Goal: Information Seeking & Learning: Understand process/instructions

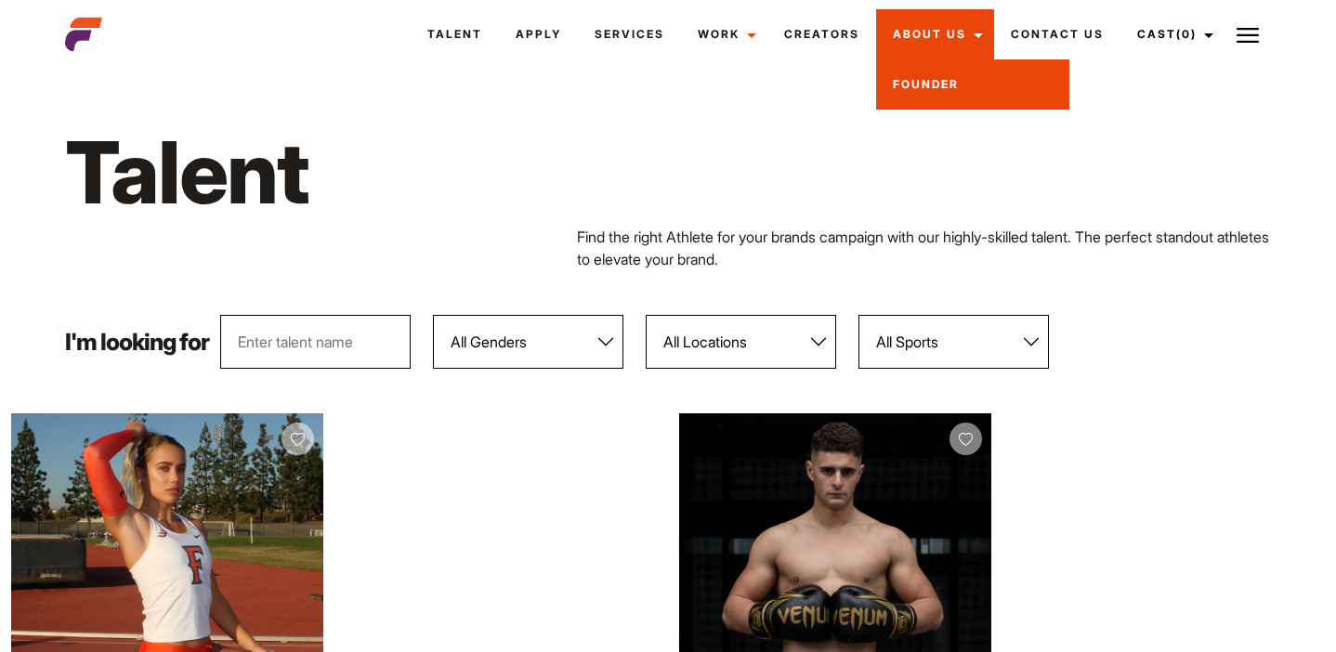
click at [936, 98] on link "Founder" at bounding box center [972, 84] width 193 height 50
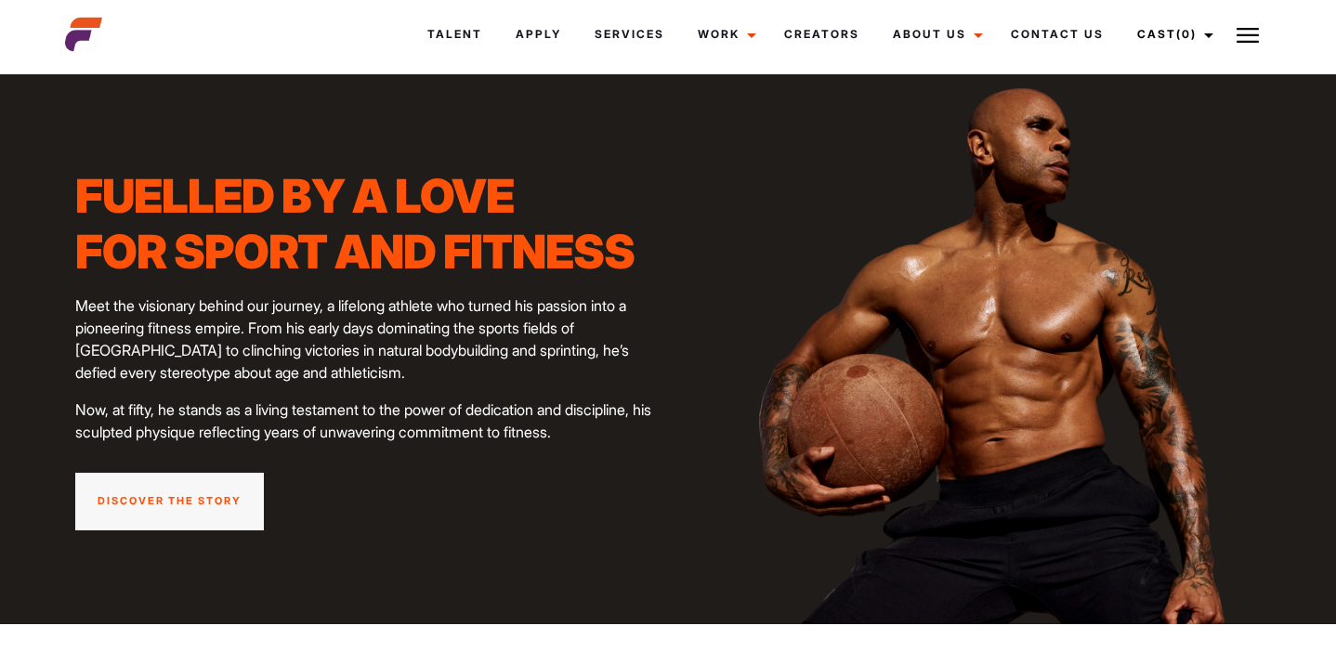
click at [176, 485] on link "Discover the story" at bounding box center [169, 502] width 189 height 58
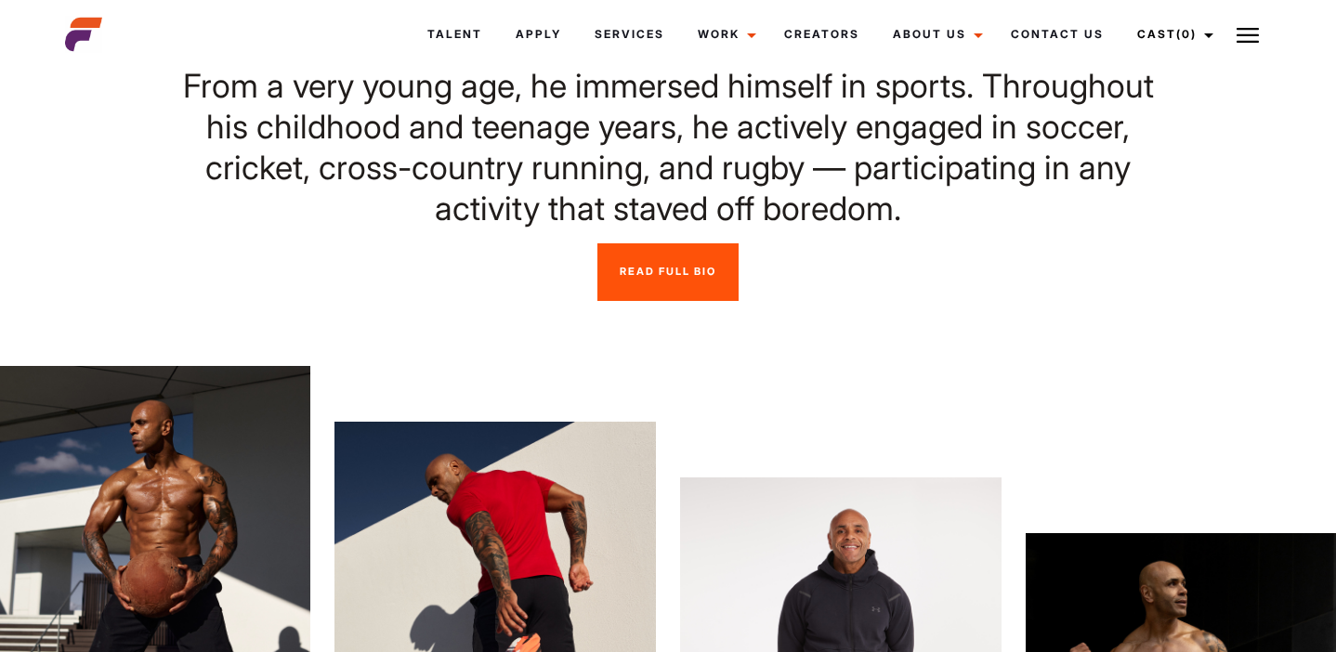
click at [621, 278] on link "Read Full Bio" at bounding box center [667, 272] width 141 height 58
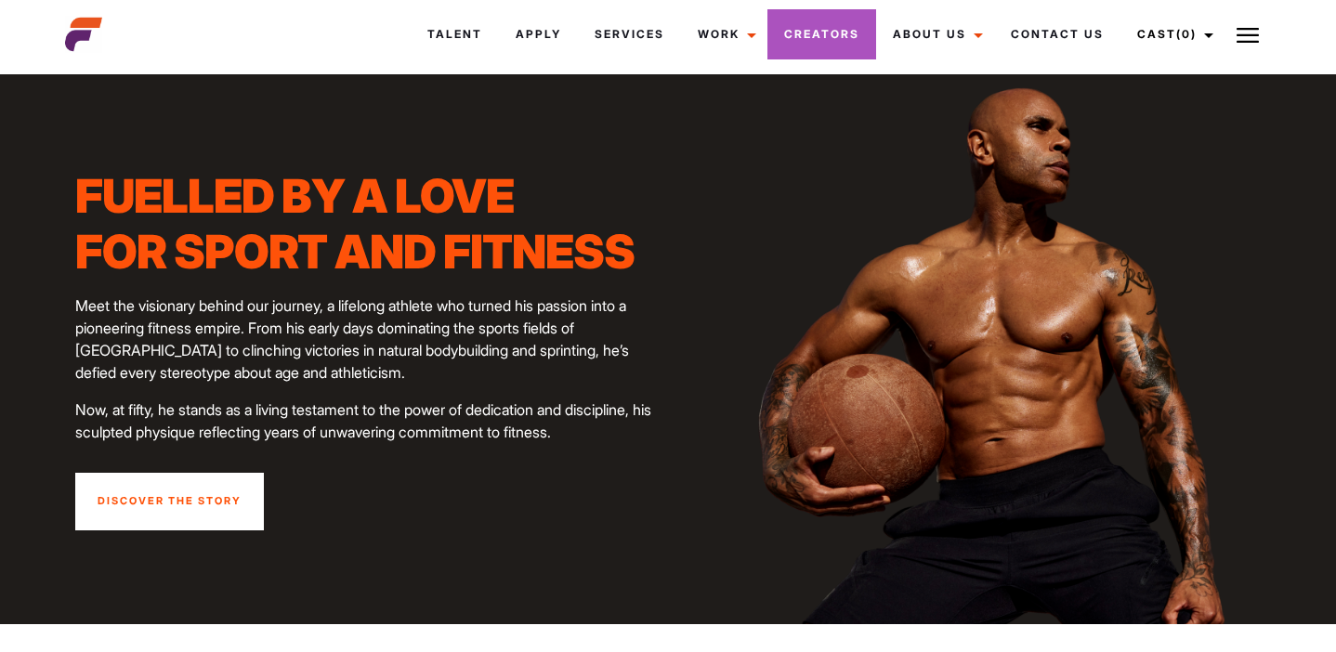
click at [842, 35] on link "Creators" at bounding box center [821, 34] width 109 height 50
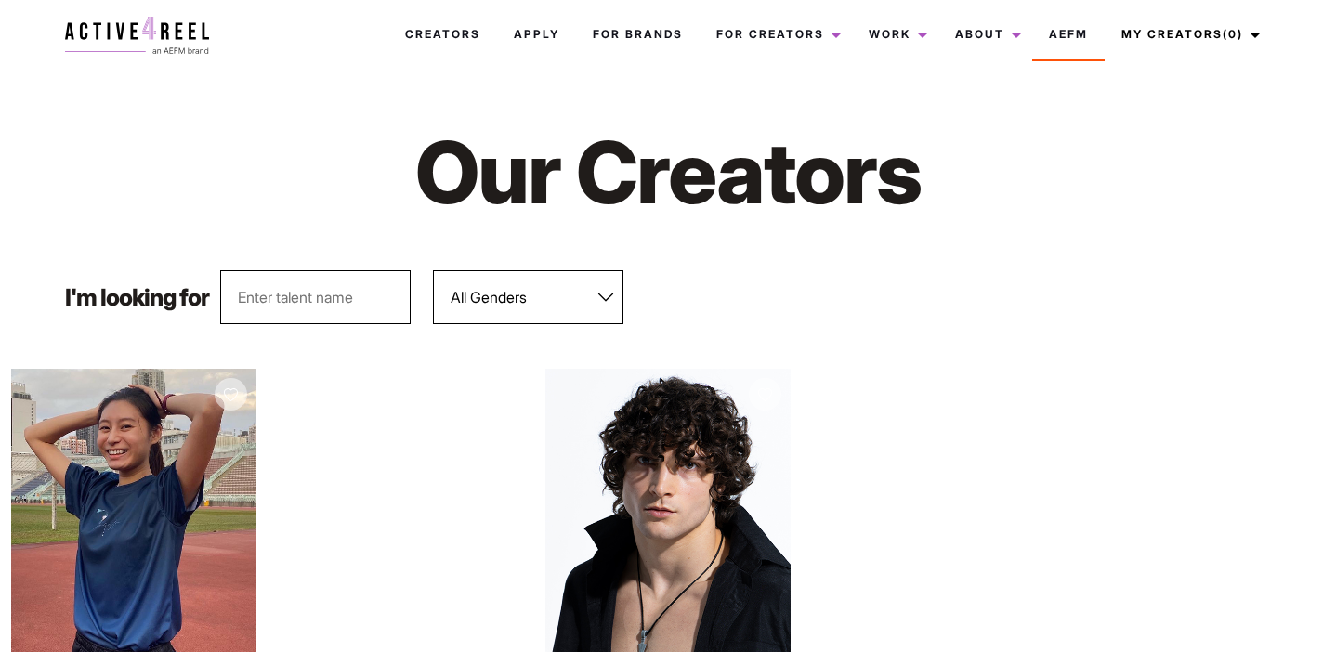
click at [500, 318] on select "All Genders Female Male" at bounding box center [528, 297] width 190 height 54
select select "562"
click at [433, 270] on select "All Genders Female Male" at bounding box center [528, 297] width 190 height 54
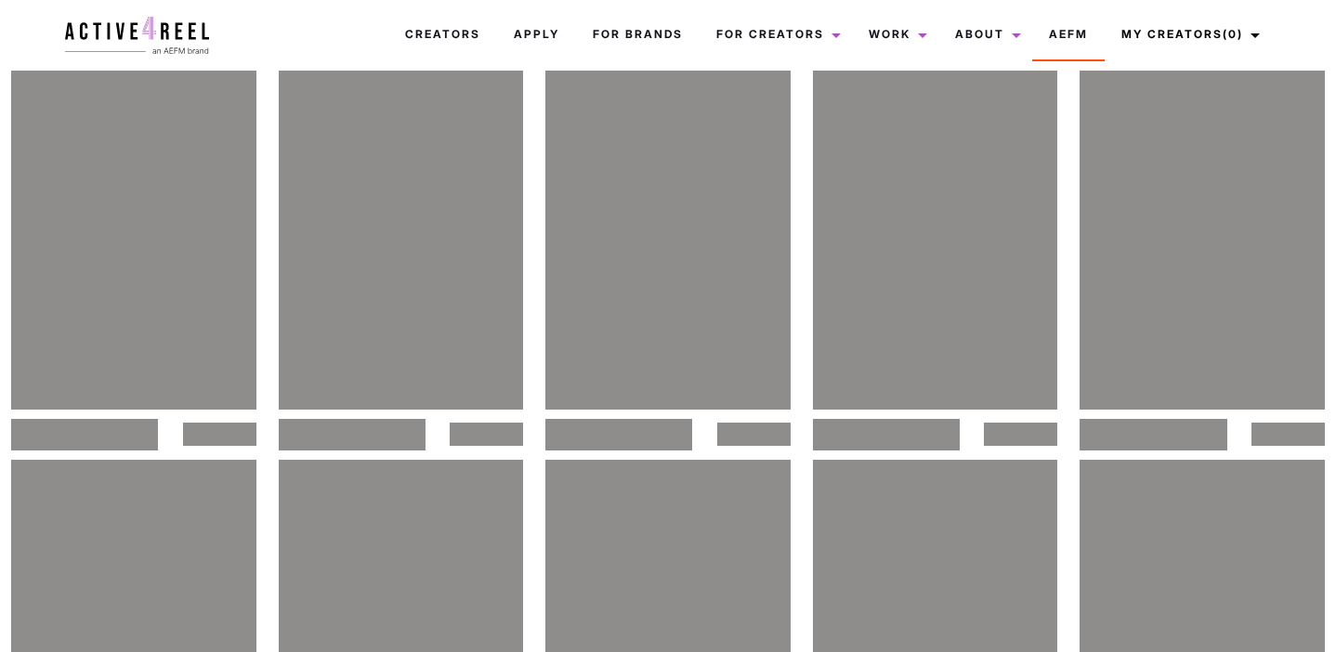
scroll to position [394, 0]
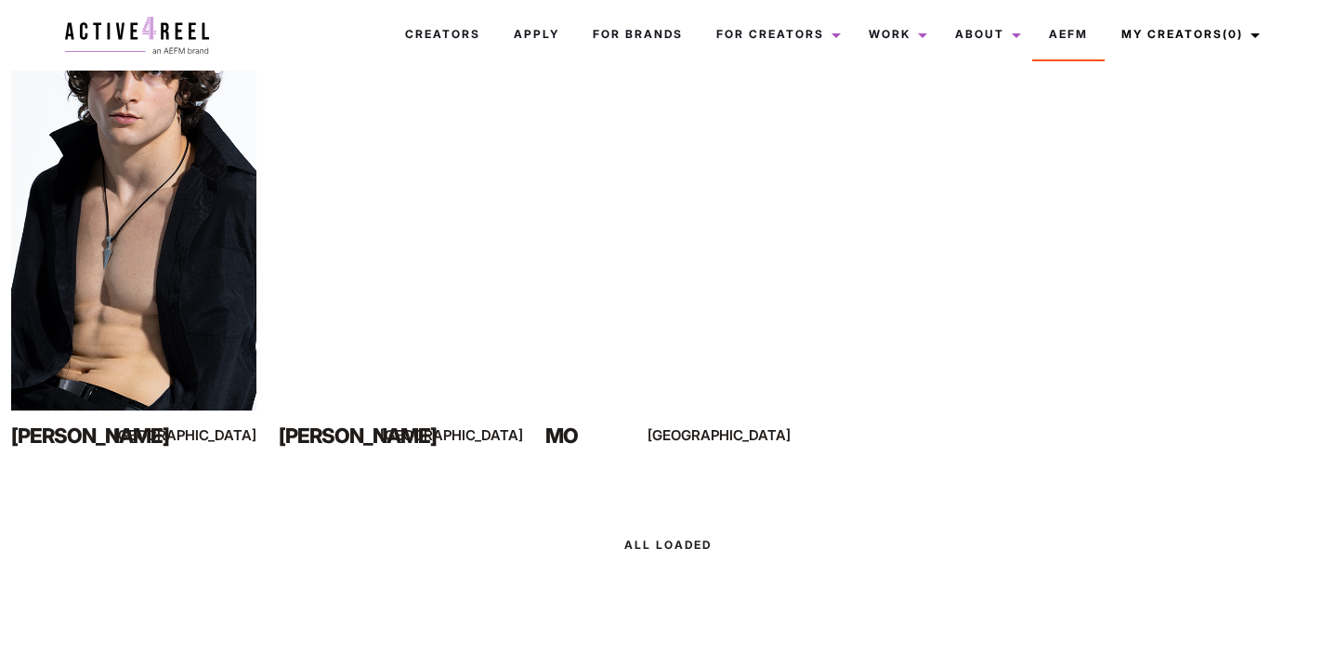
click at [263, 349] on div "View Profile Celestin Sydney" at bounding box center [134, 218] width 268 height 486
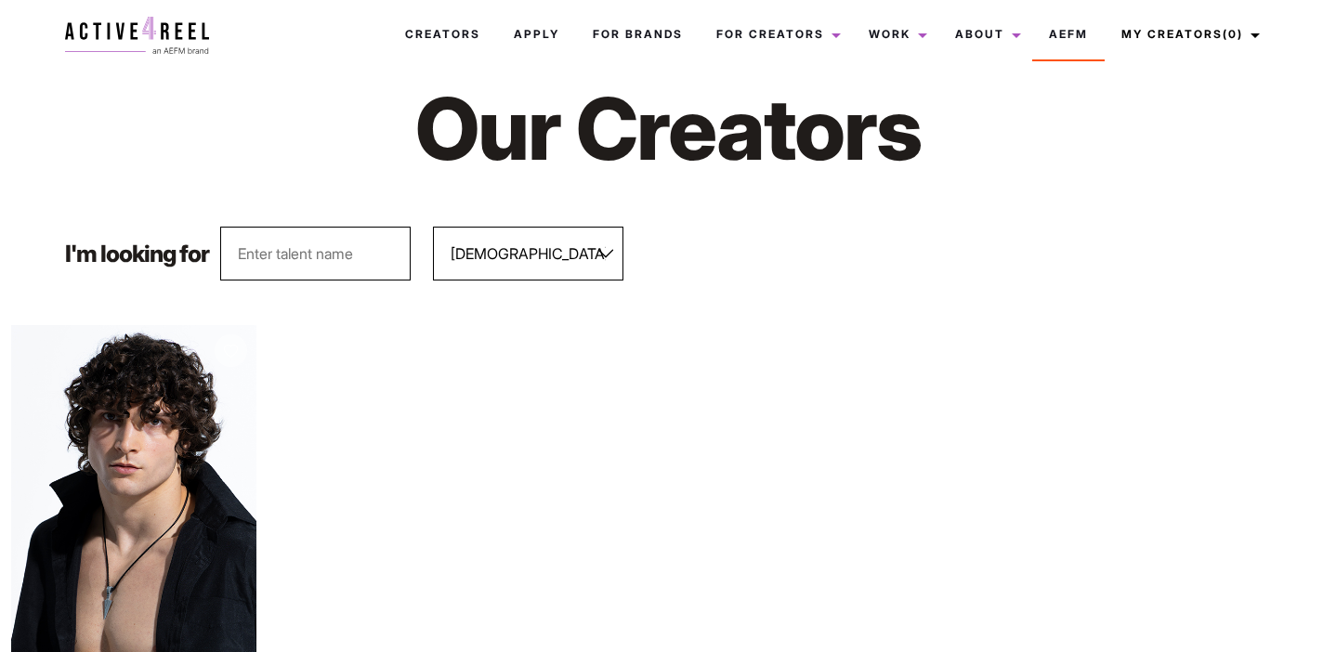
scroll to position [0, 0]
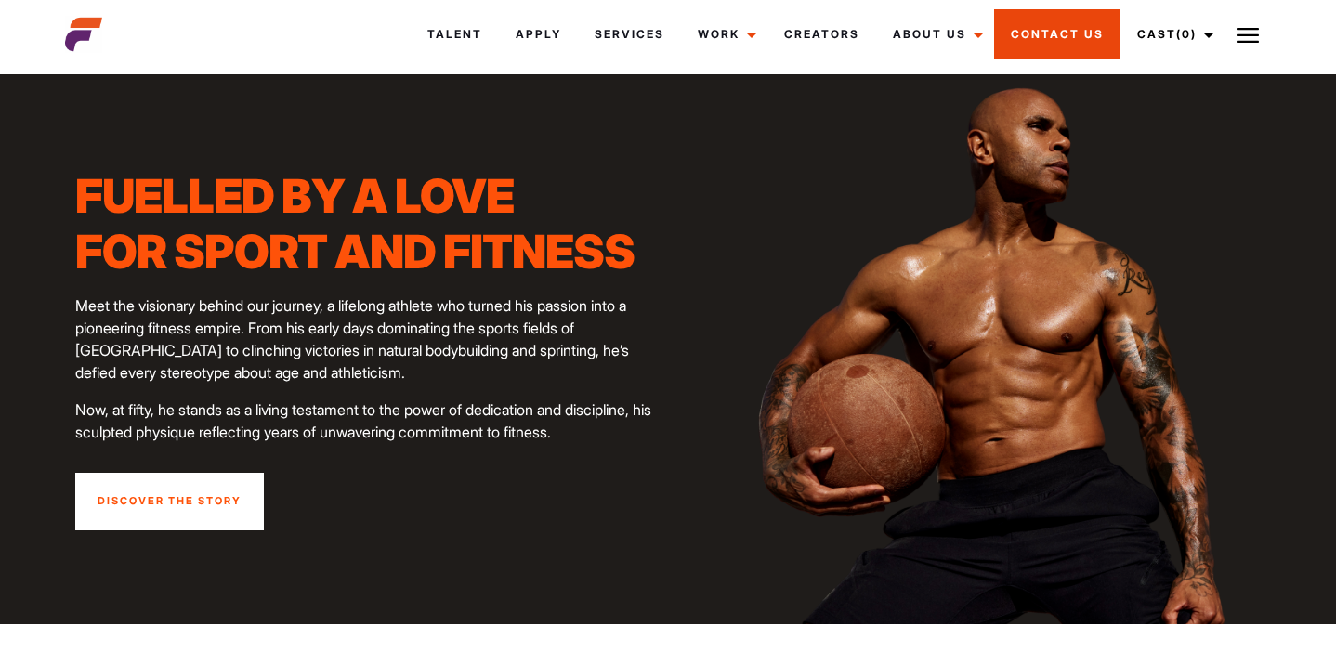
click at [1032, 37] on link "Contact Us" at bounding box center [1057, 34] width 126 height 50
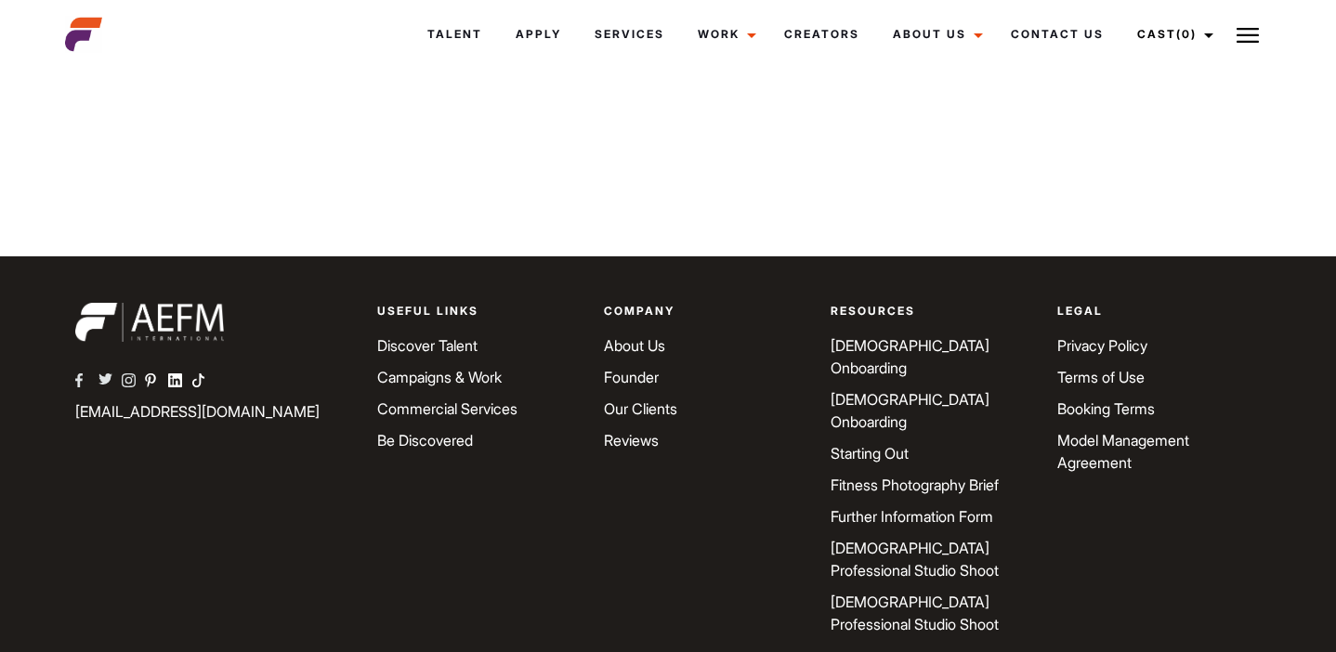
scroll to position [1215, 0]
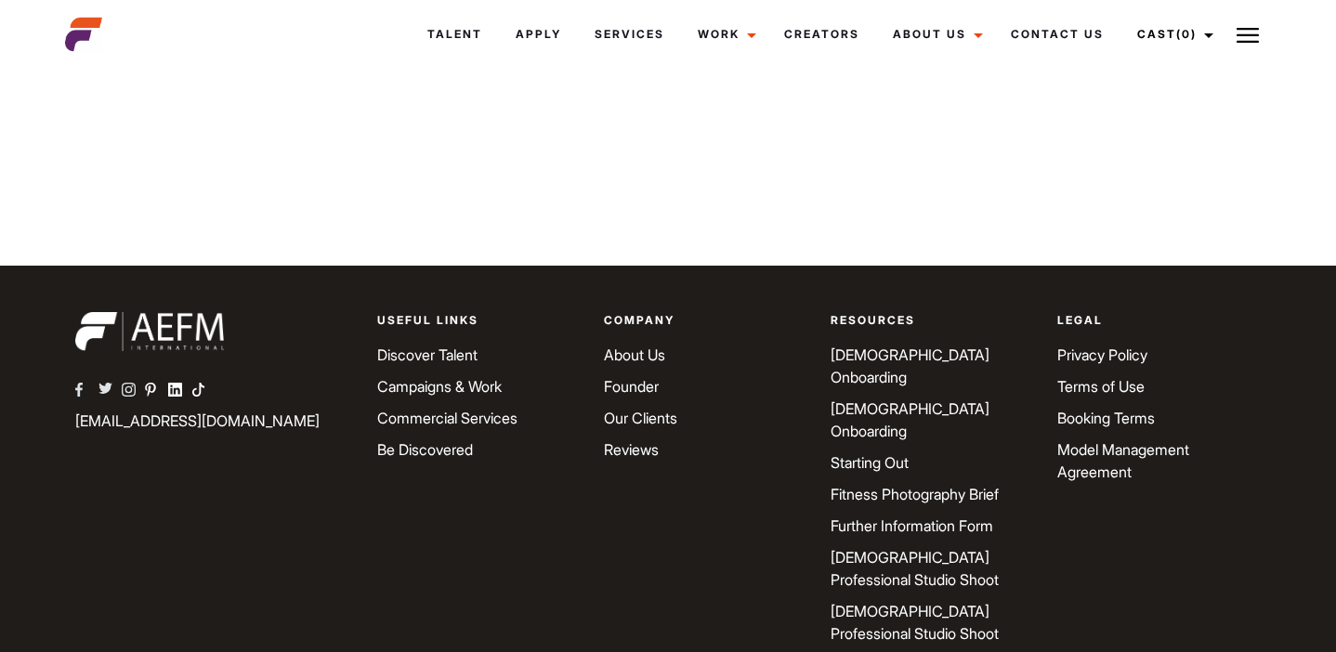
click at [868, 354] on link "[DEMOGRAPHIC_DATA] Onboarding" at bounding box center [909, 366] width 159 height 41
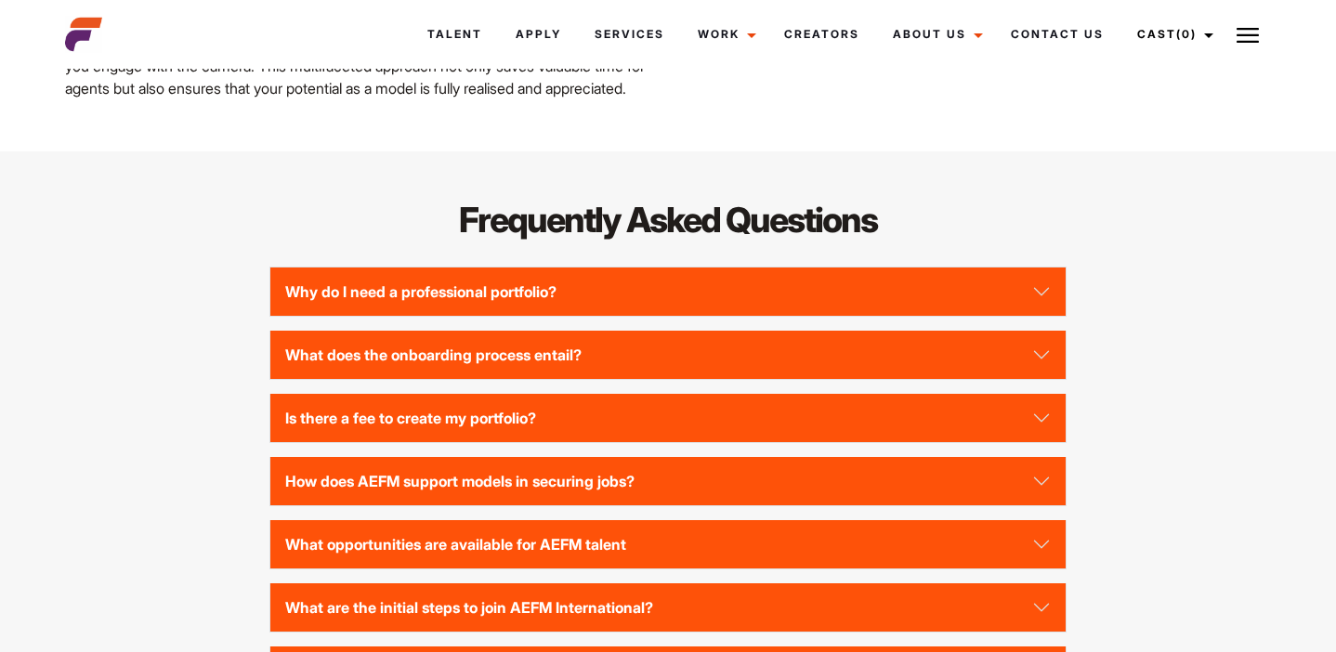
scroll to position [3848, 0]
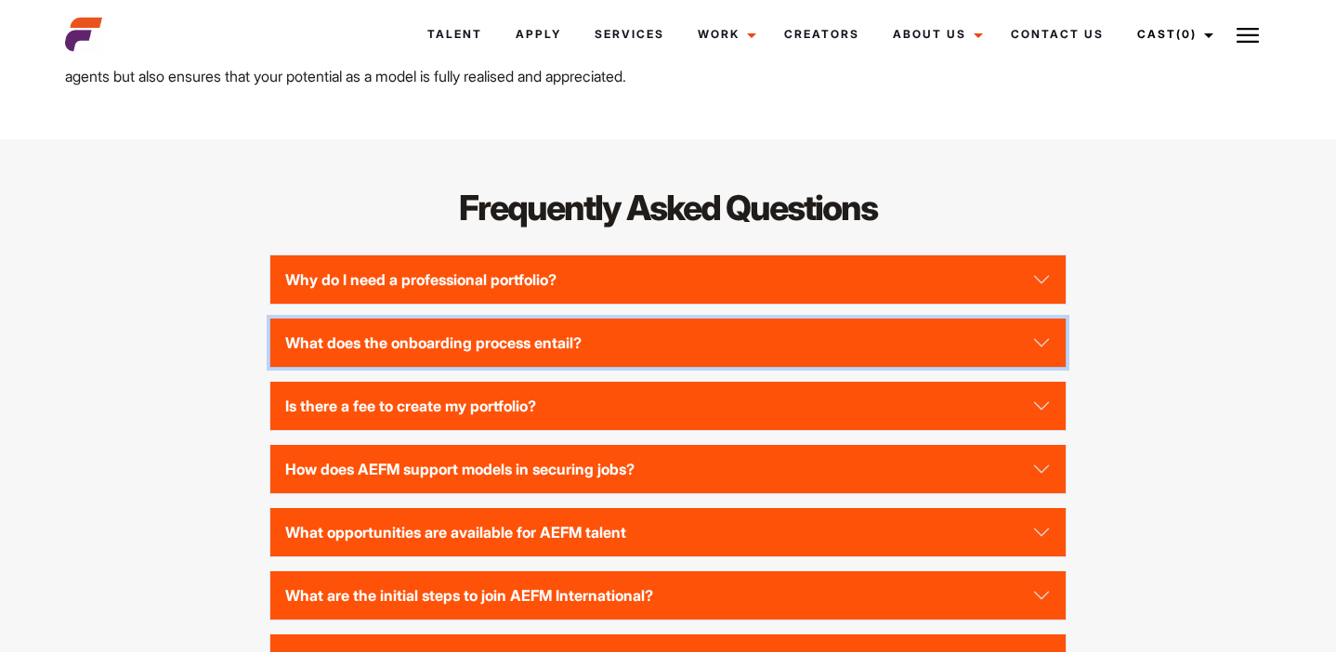
click at [348, 350] on button "What does the onboarding process entail?" at bounding box center [667, 343] width 795 height 48
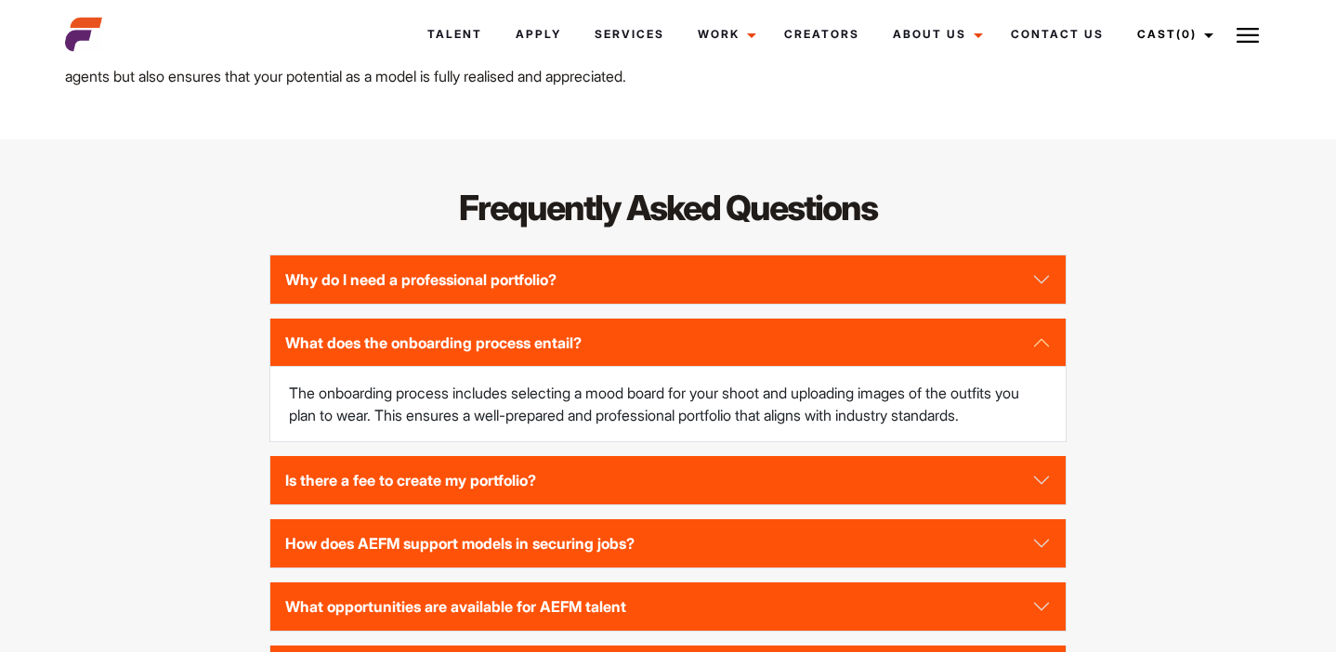
click at [239, 373] on div "Frequently Asked Questions Why do I need a professional portfolio? A profession…" at bounding box center [668, 482] width 1229 height 596
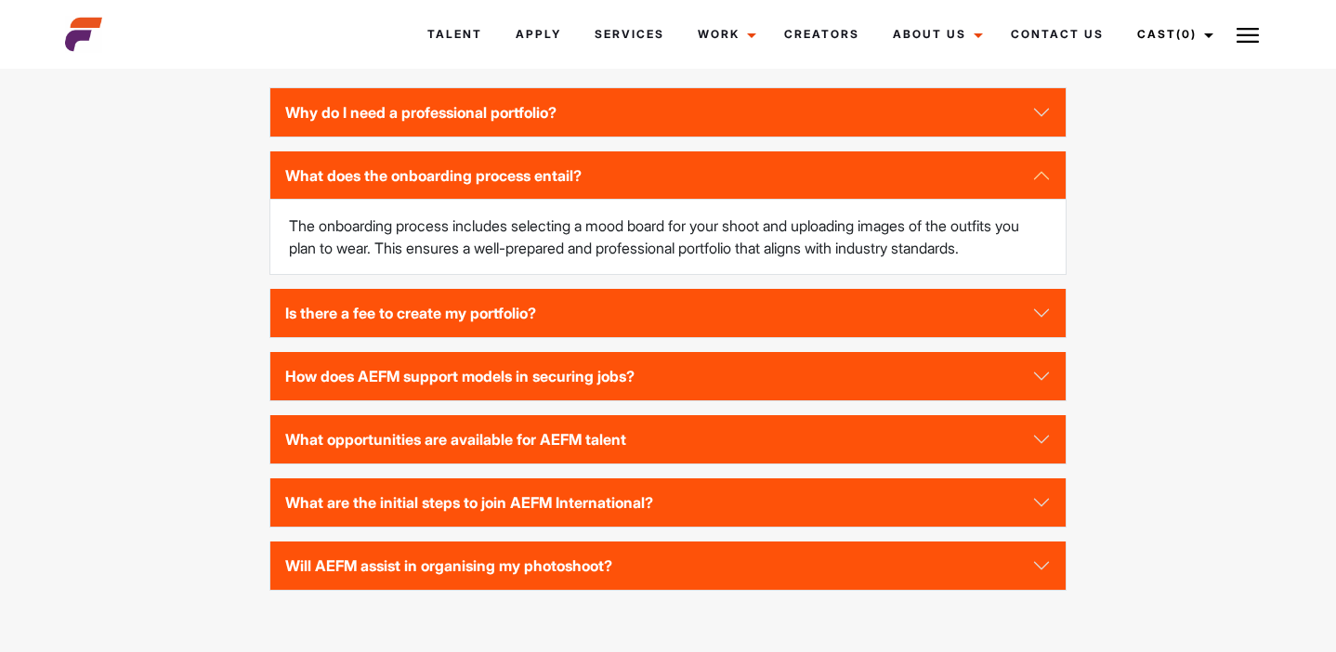
scroll to position [4016, 0]
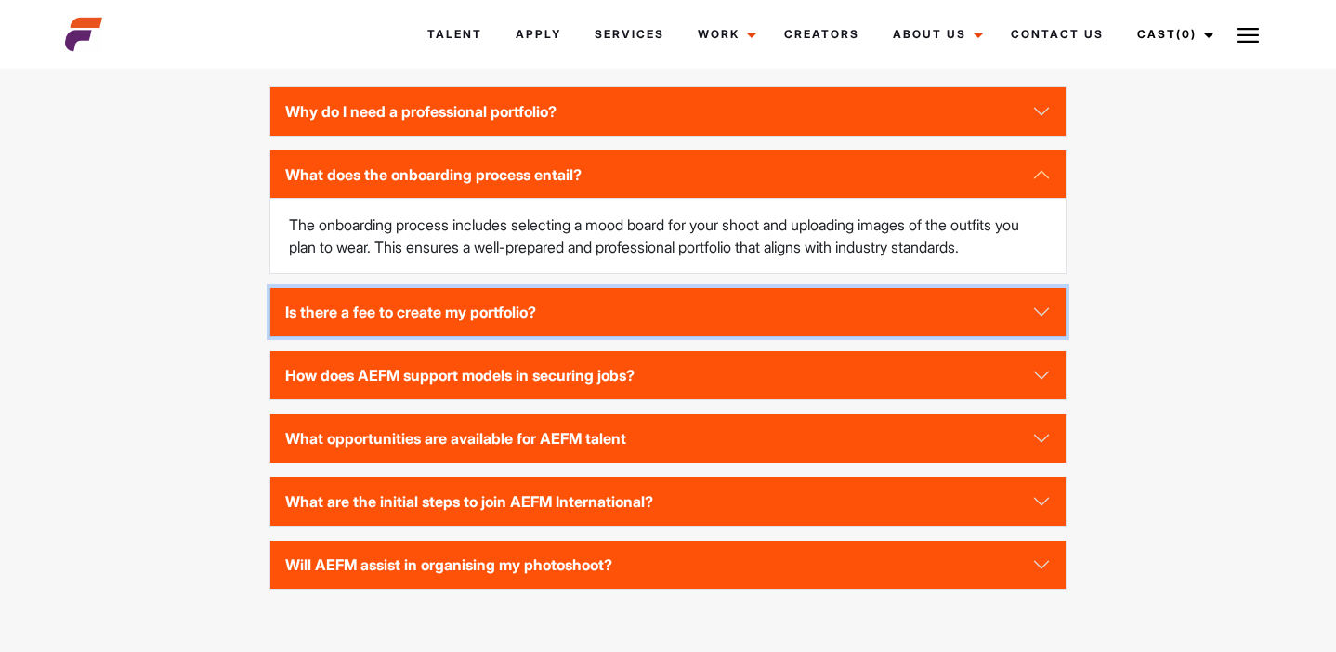
click at [294, 336] on button "Is there a fee to create my portfolio?" at bounding box center [667, 312] width 795 height 48
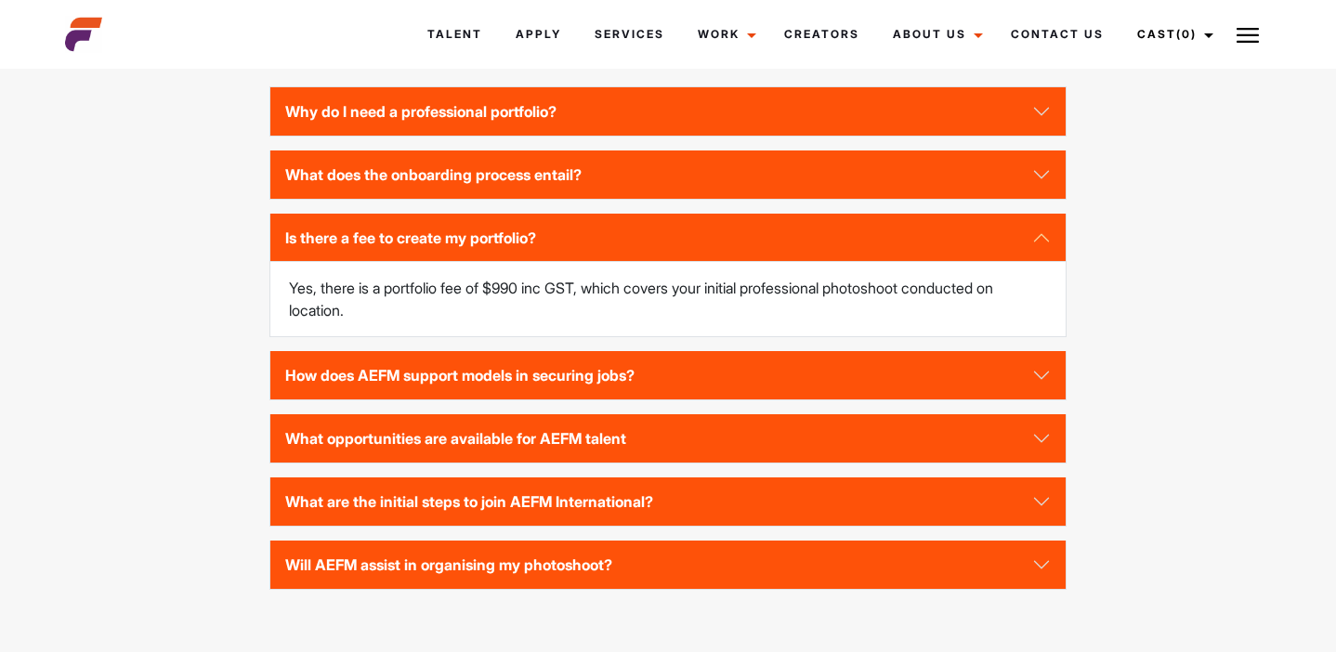
click at [248, 359] on div "Frequently Asked Questions Why do I need a professional portfolio? A profession…" at bounding box center [668, 314] width 1229 height 596
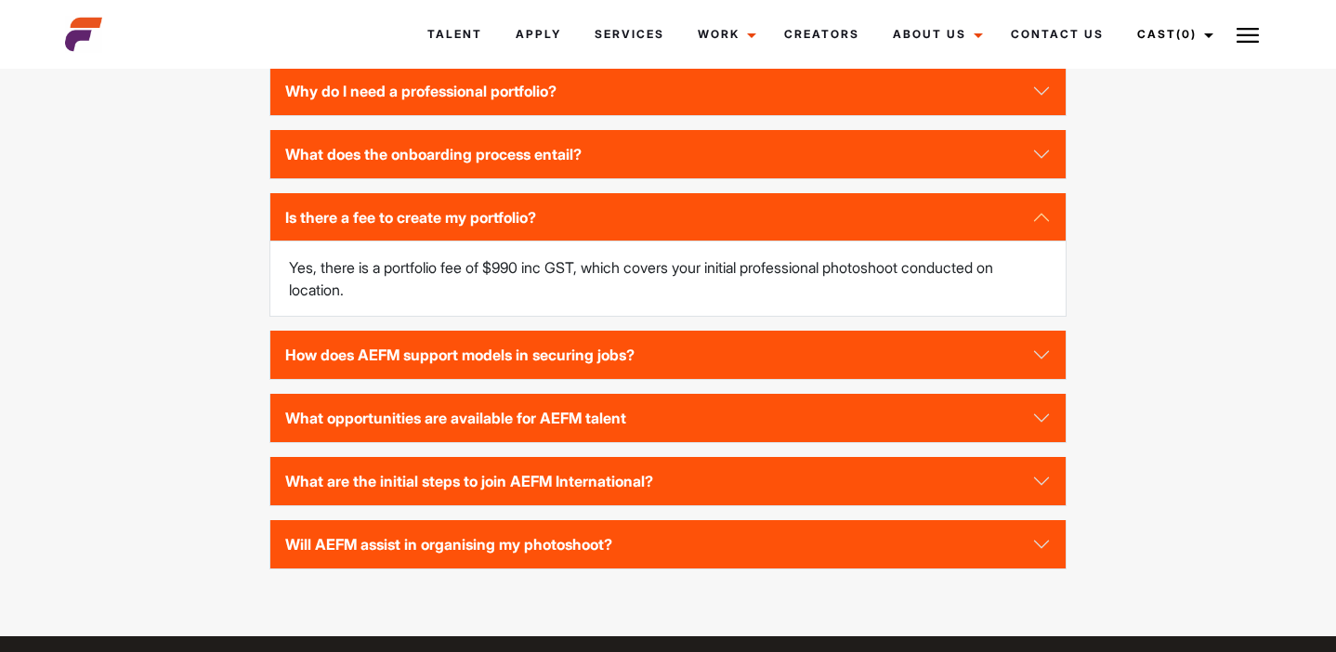
scroll to position [4039, 0]
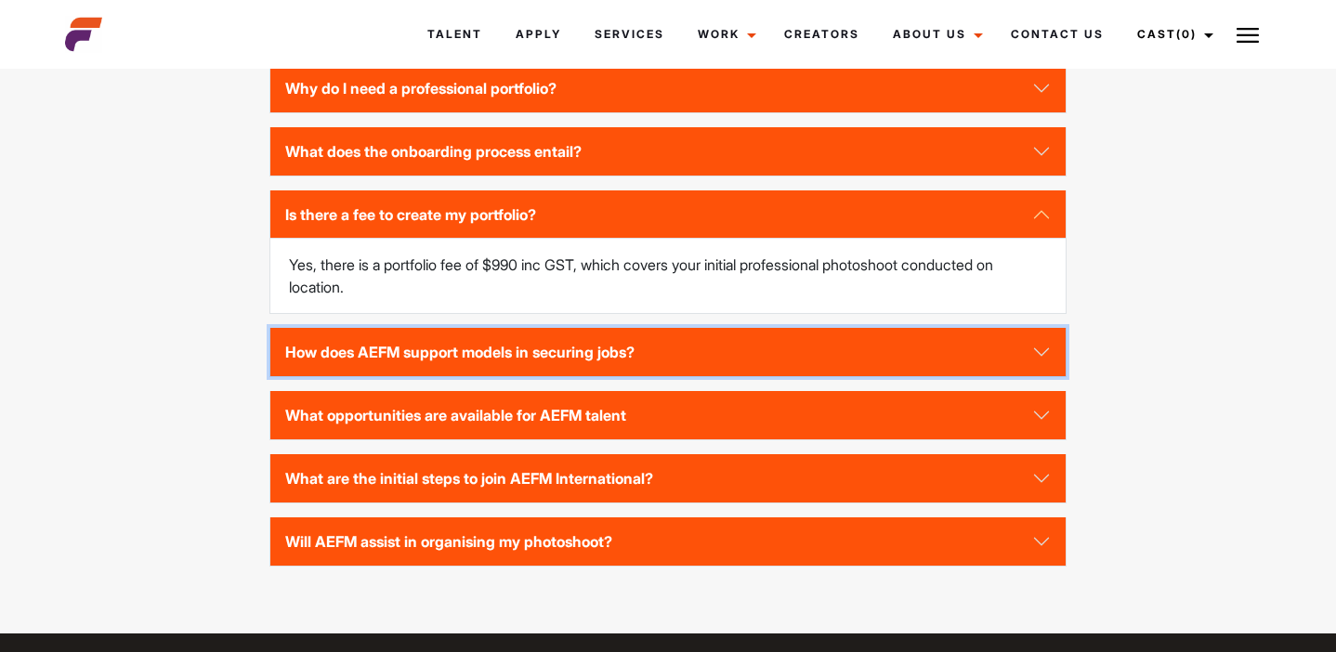
click at [315, 372] on button "How does AEFM support models in securing jobs?" at bounding box center [667, 352] width 795 height 48
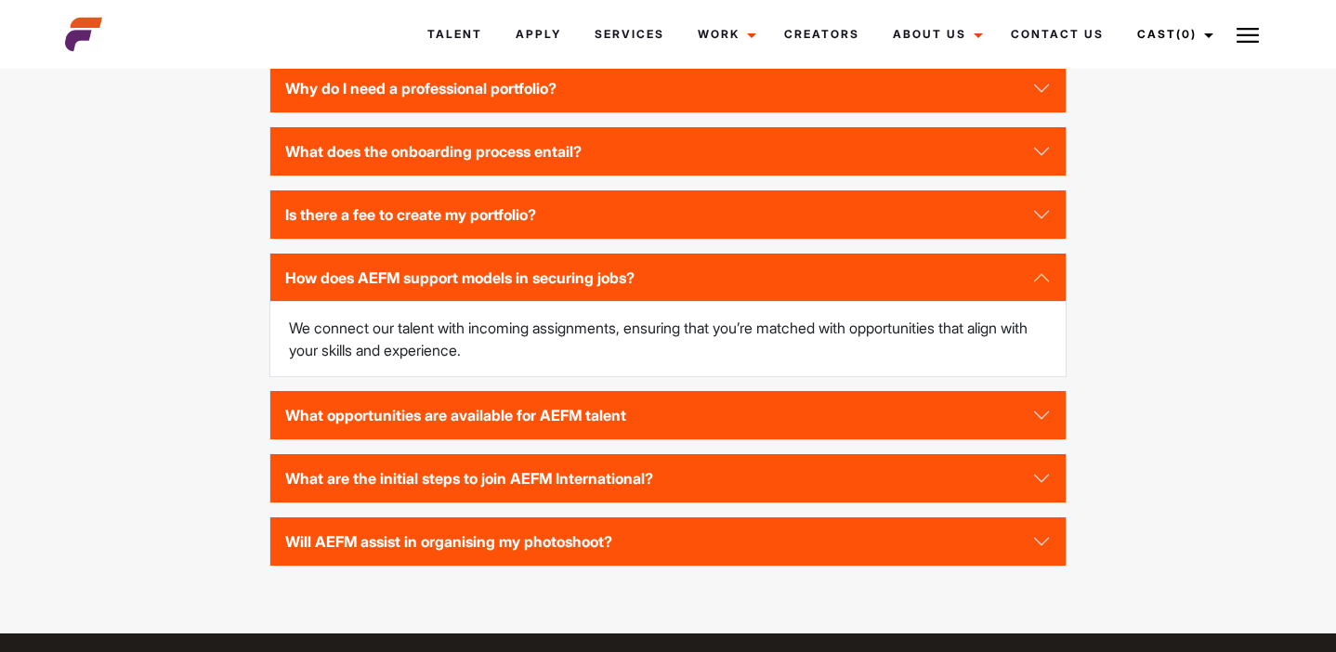
click at [243, 371] on div "Frequently Asked Questions Why do I need a professional portfolio? A profession…" at bounding box center [668, 291] width 1229 height 596
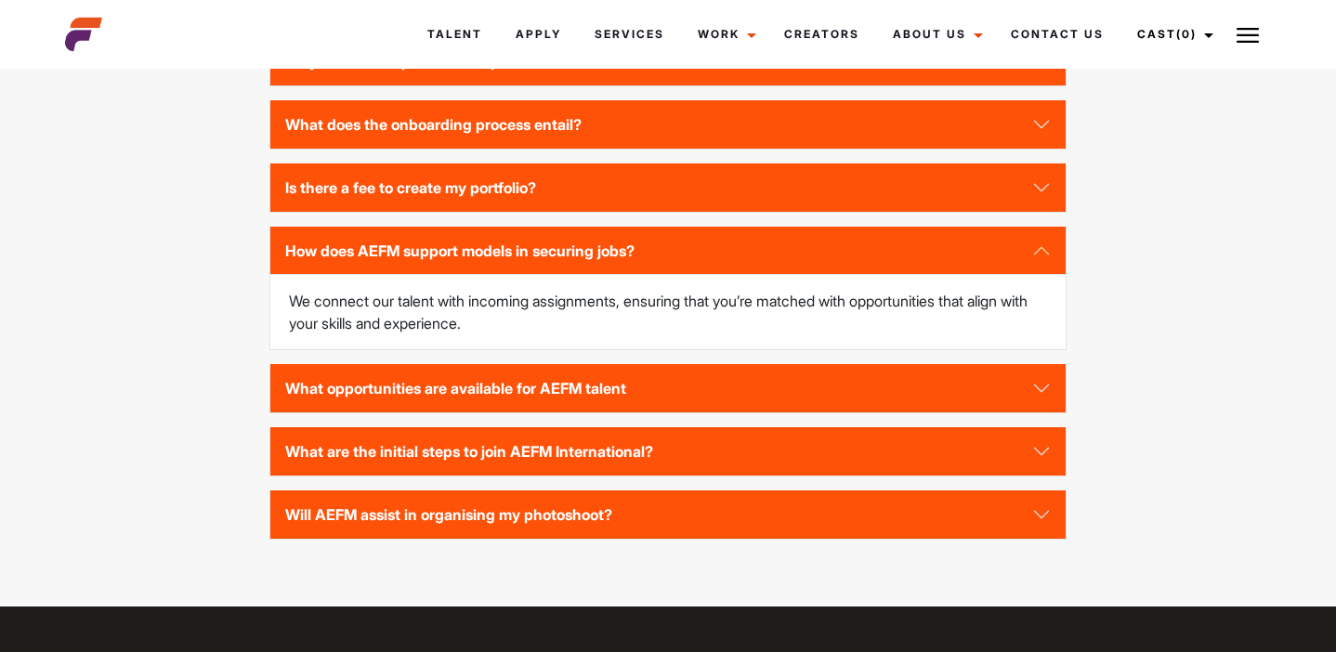
scroll to position [4074, 0]
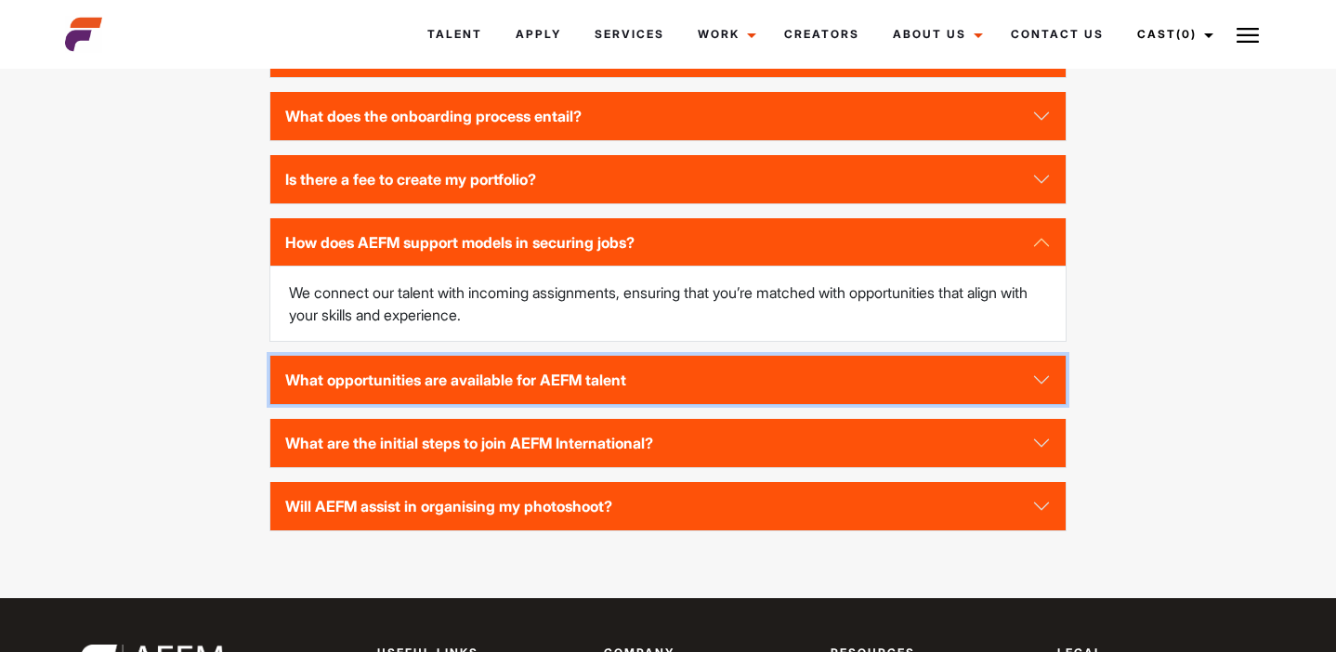
click at [312, 399] on button "What opportunities are available for AEFM talent" at bounding box center [667, 380] width 795 height 48
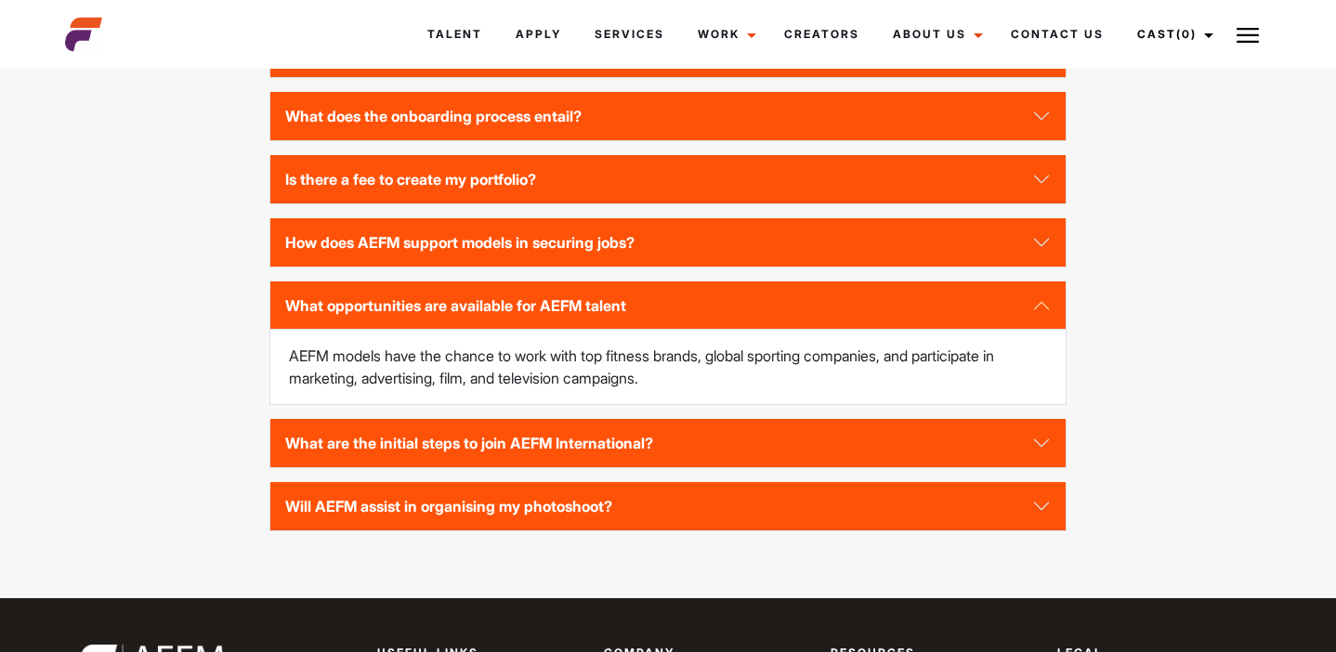
click at [252, 398] on div "Frequently Asked Questions Why do I need a professional portfolio? A profession…" at bounding box center [668, 255] width 1229 height 596
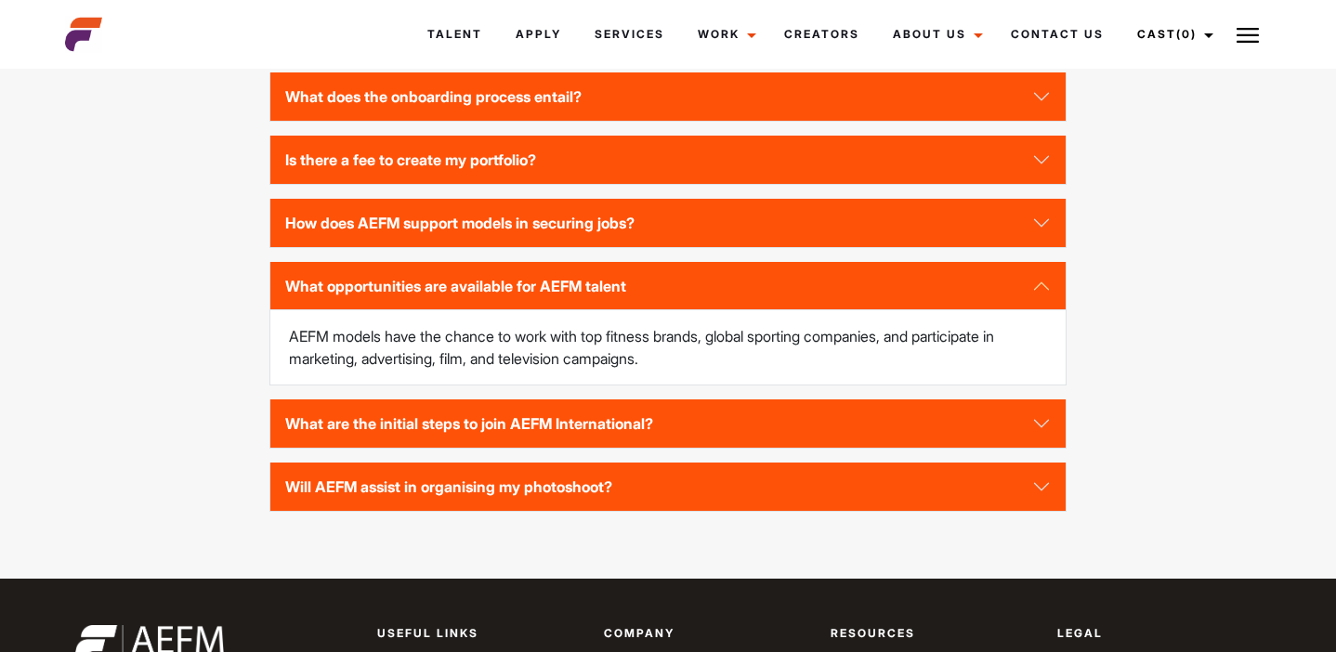
scroll to position [4100, 0]
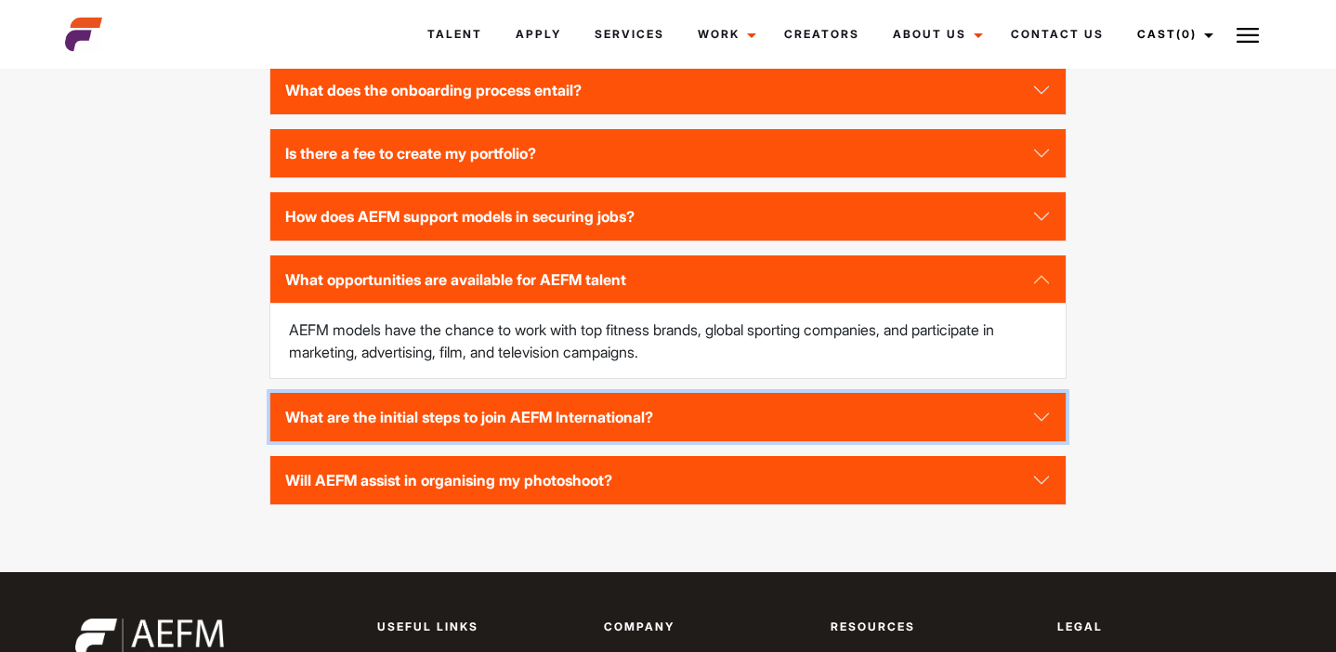
click at [306, 439] on button "What are the initial steps to join AEFM International?" at bounding box center [667, 417] width 795 height 48
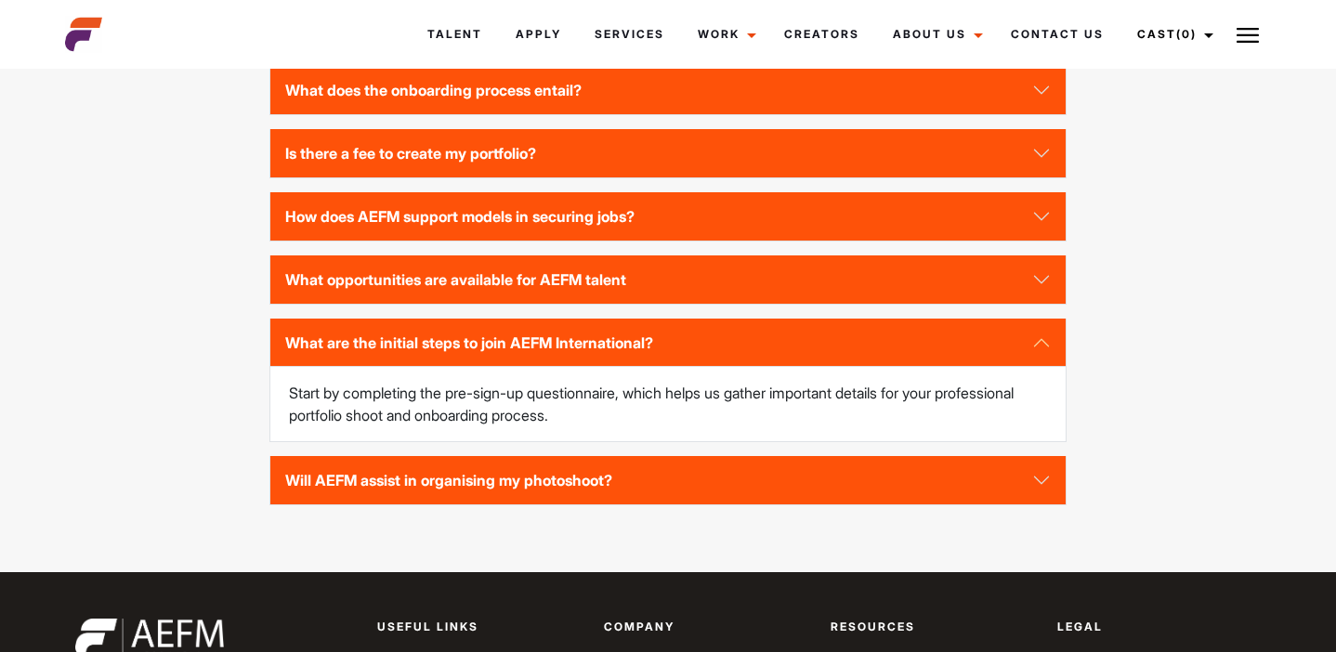
click at [236, 428] on div "Frequently Asked Questions Why do I need a professional portfolio? A profession…" at bounding box center [668, 229] width 1229 height 596
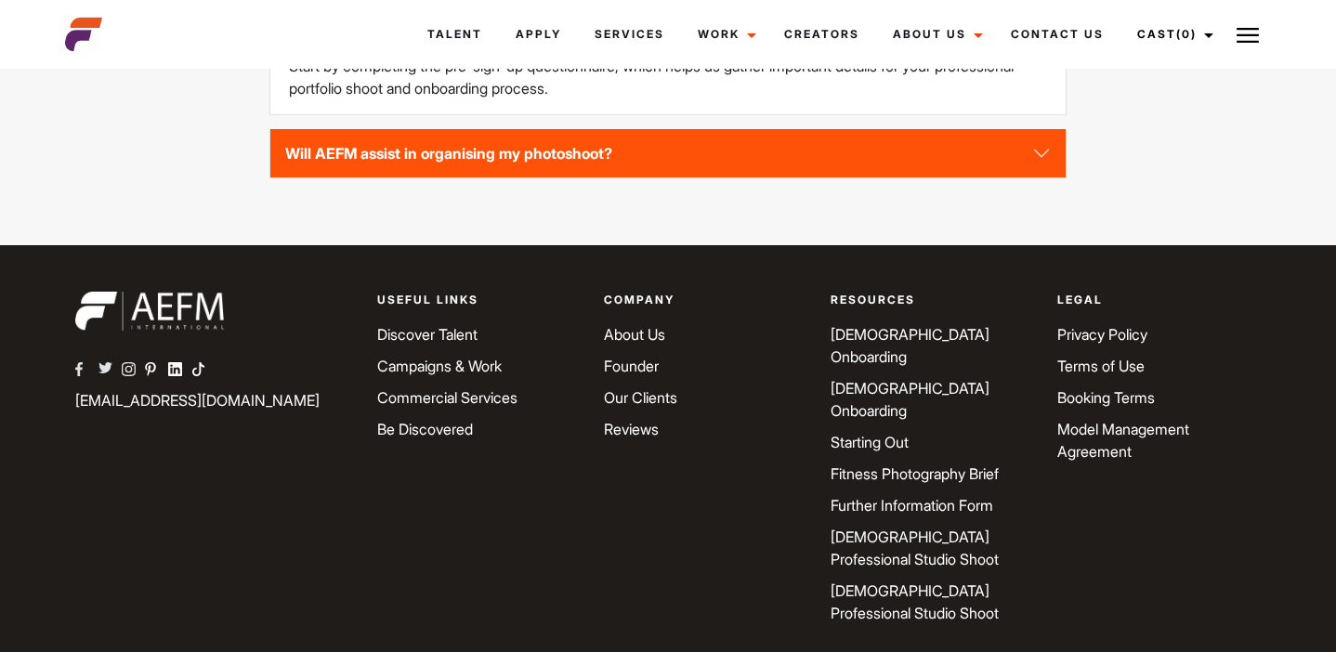
scroll to position [4469, 0]
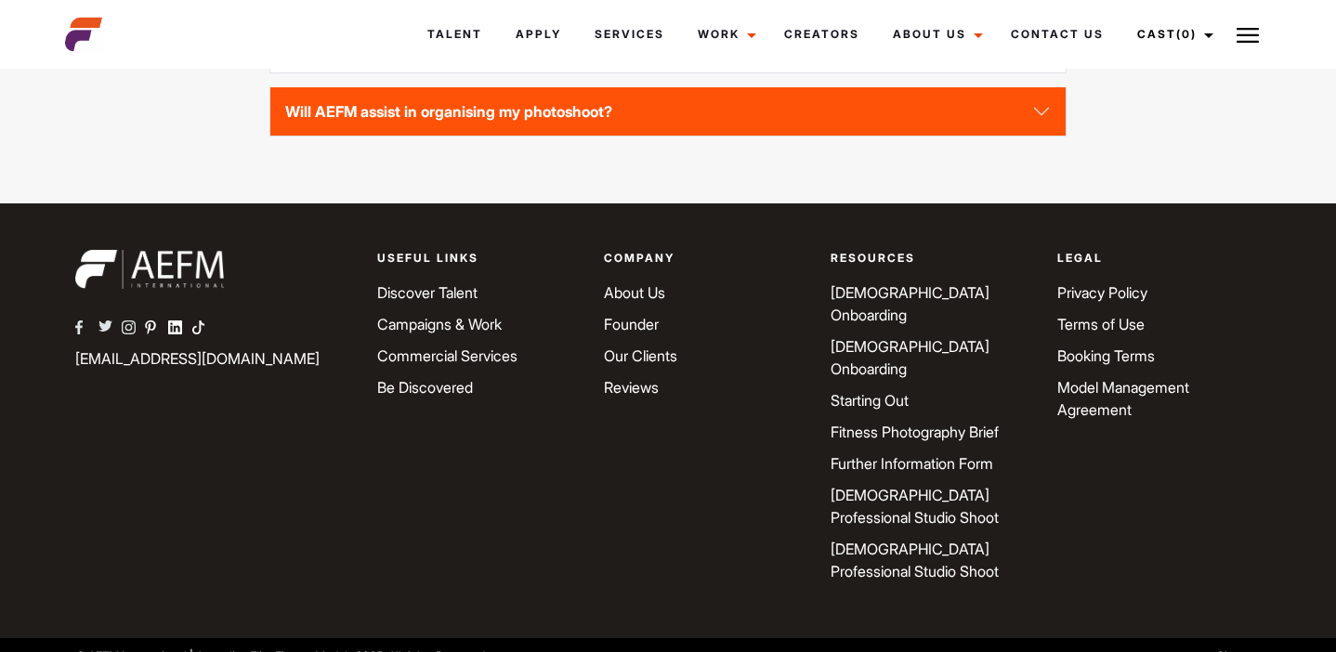
click at [859, 486] on link "[DEMOGRAPHIC_DATA] Professional Studio Shoot" at bounding box center [914, 506] width 168 height 41
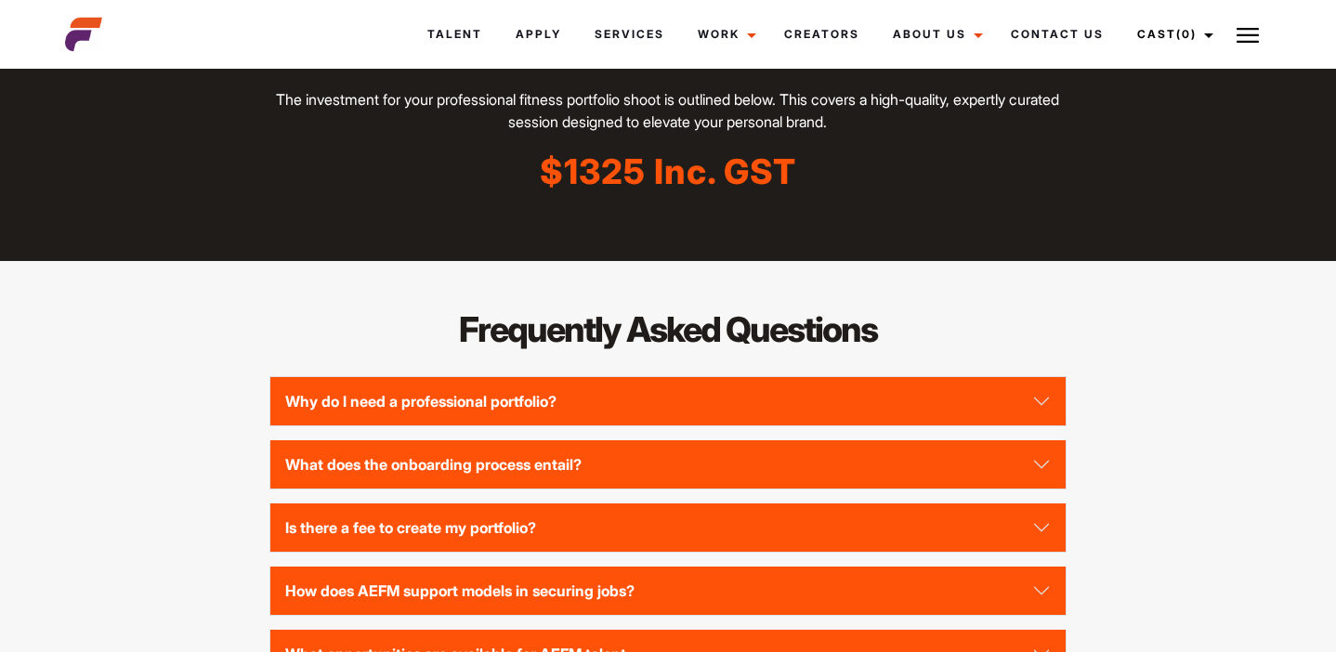
scroll to position [1791, 0]
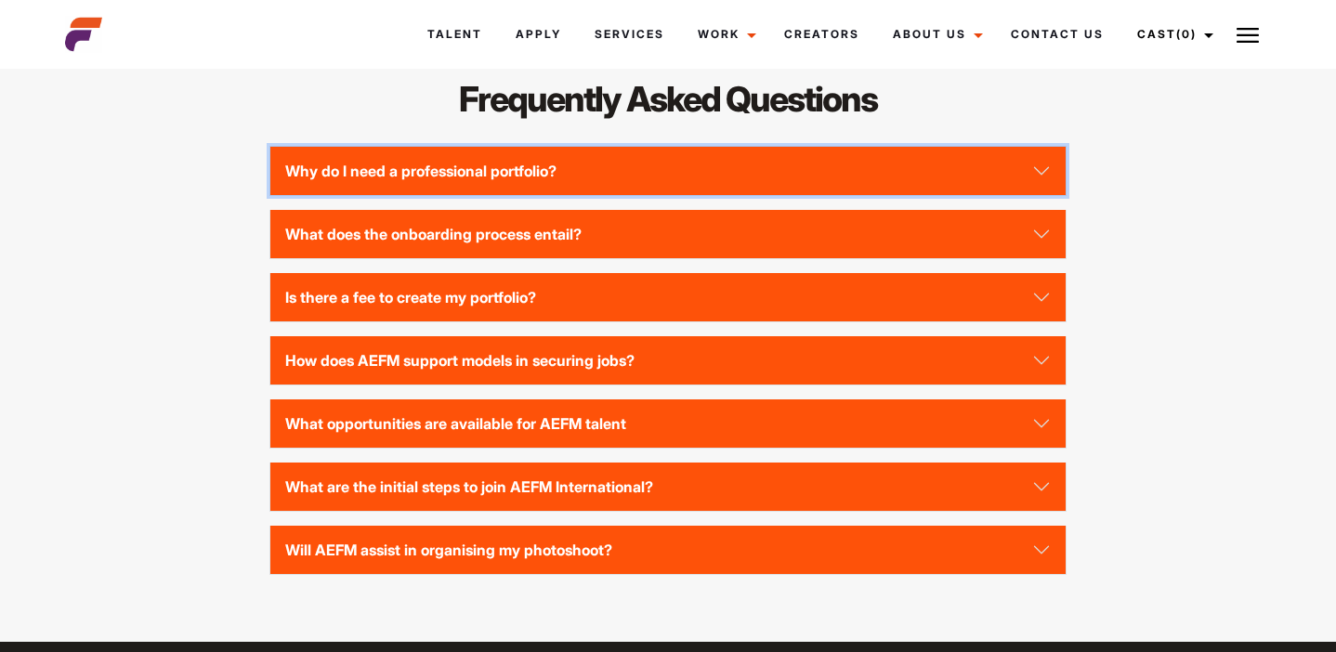
click at [320, 171] on button "Why do I need a professional portfolio?" at bounding box center [667, 171] width 795 height 48
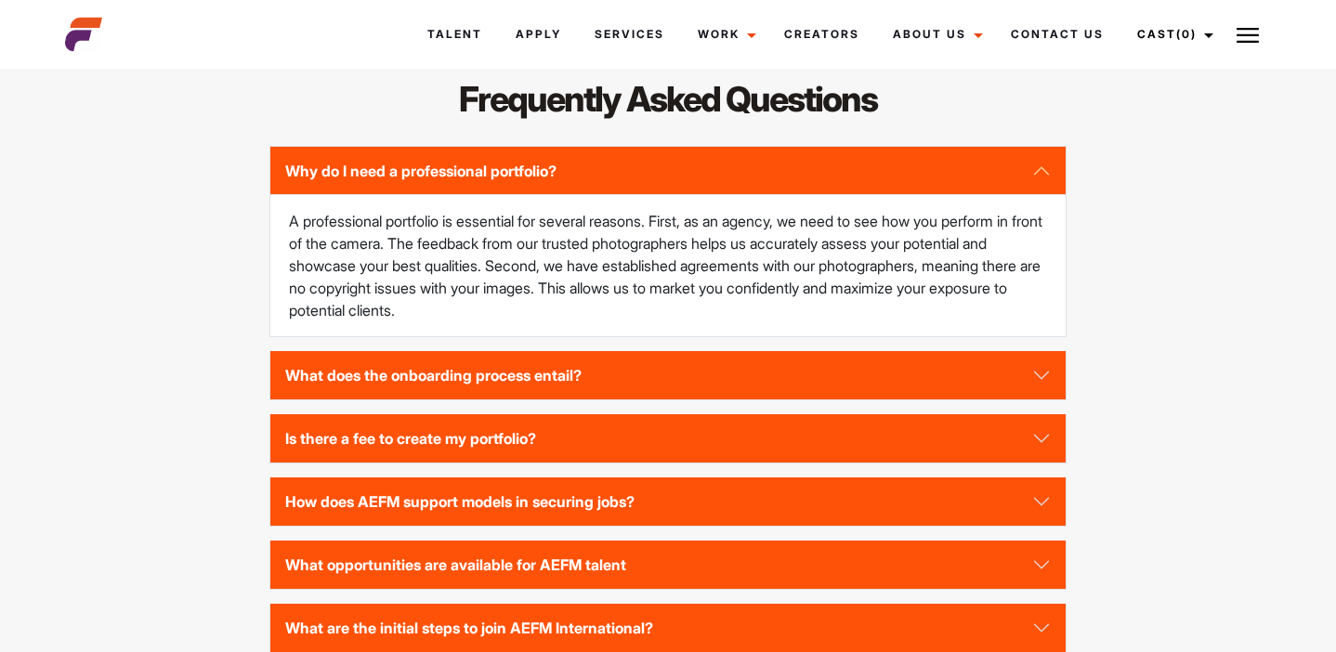
click at [229, 221] on div "Frequently Asked Questions Why do I need a professional portfolio? A profession…" at bounding box center [668, 406] width 1229 height 663
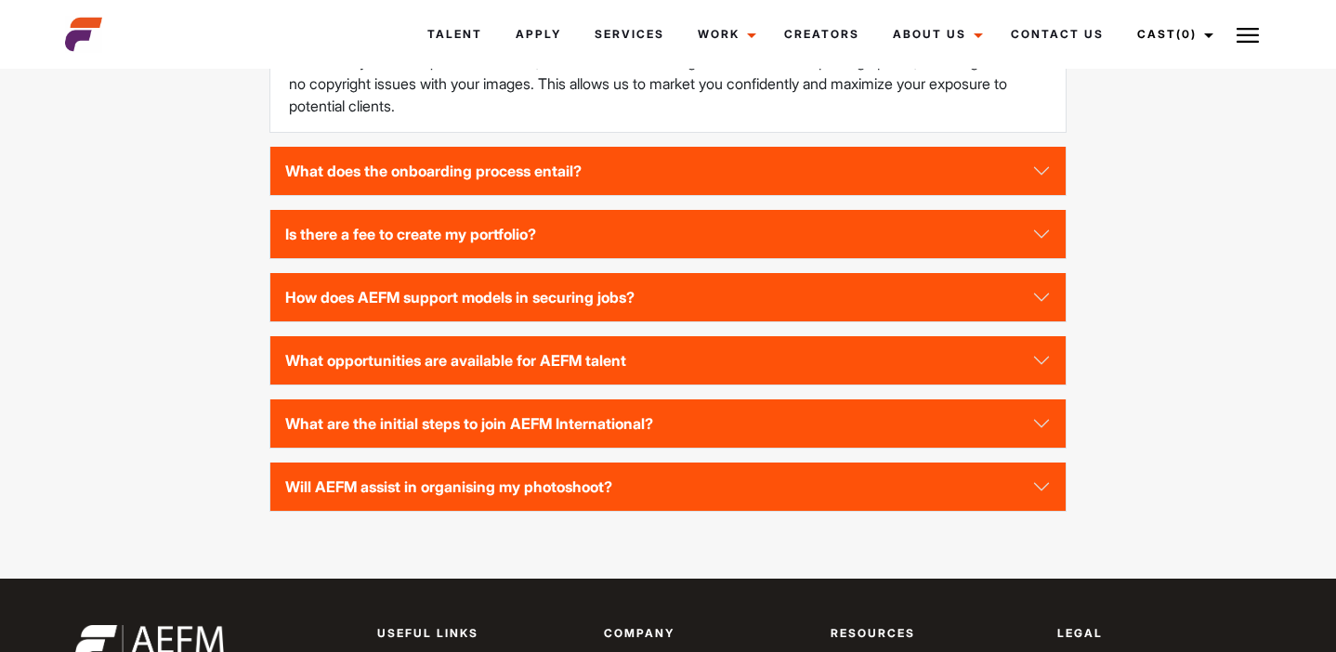
scroll to position [2001, 0]
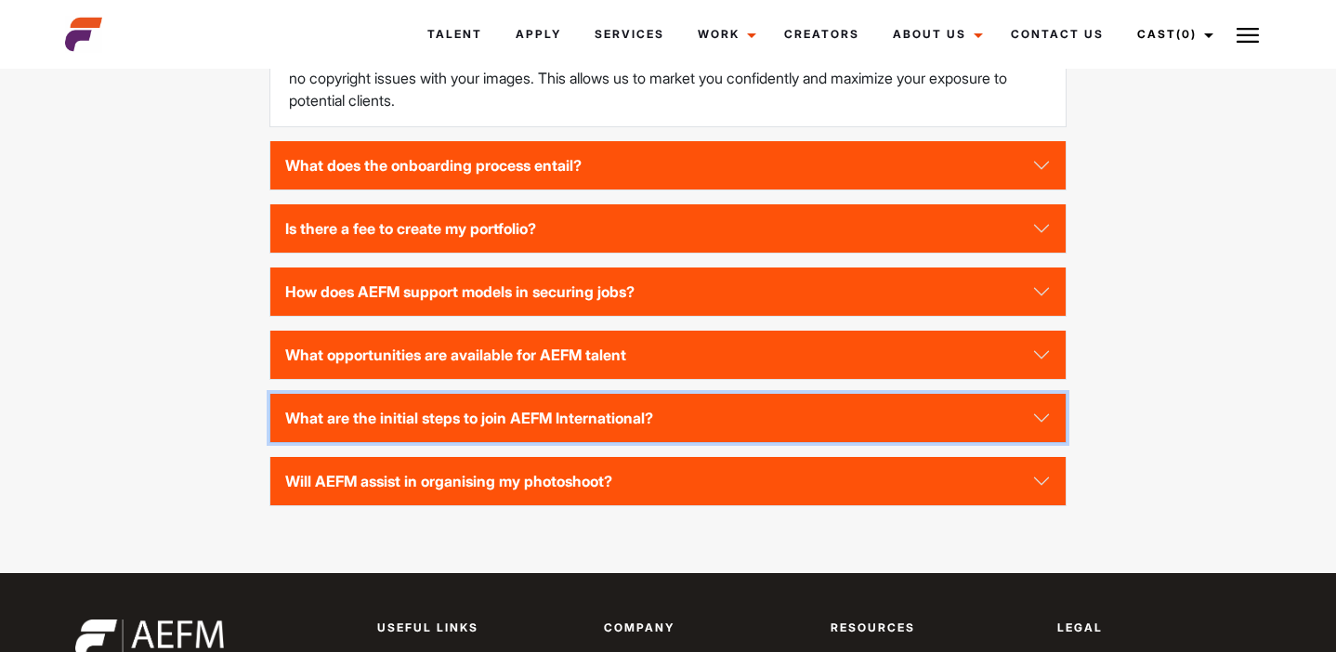
click at [330, 433] on button "What are the initial steps to join AEFM International?" at bounding box center [667, 418] width 795 height 48
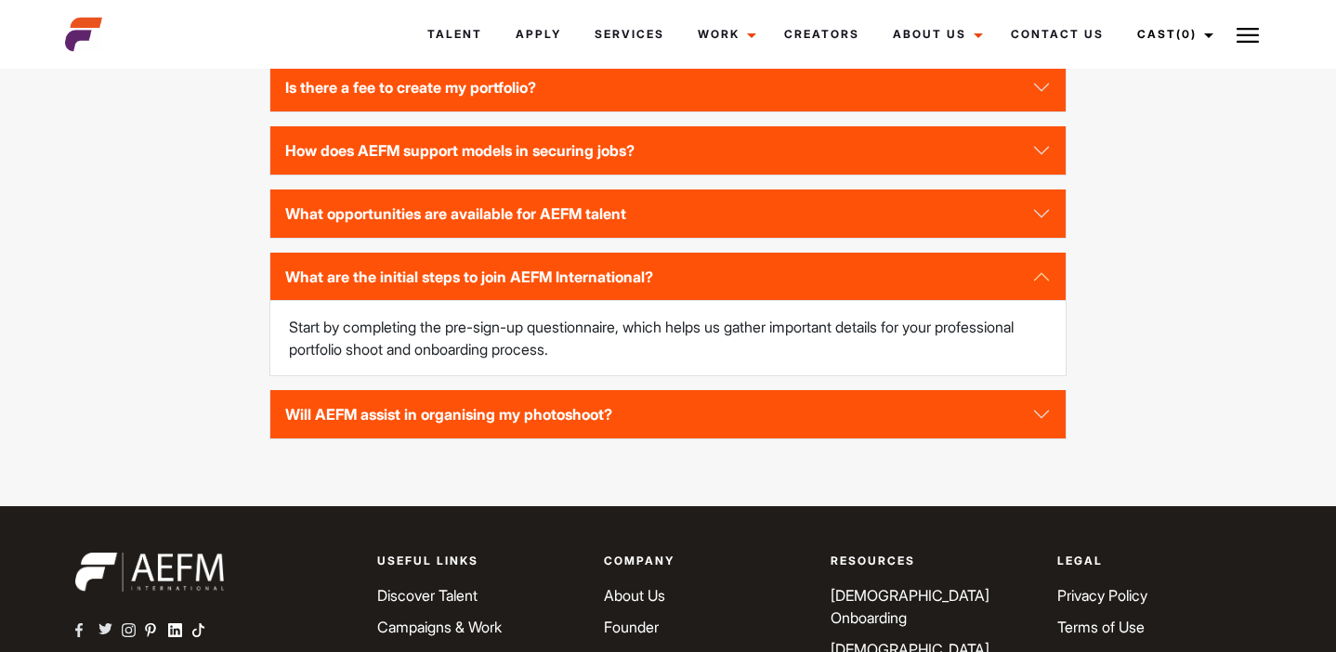
click at [215, 332] on div "Frequently Asked Questions Why do I need a professional portfolio? A profession…" at bounding box center [668, 163] width 1229 height 596
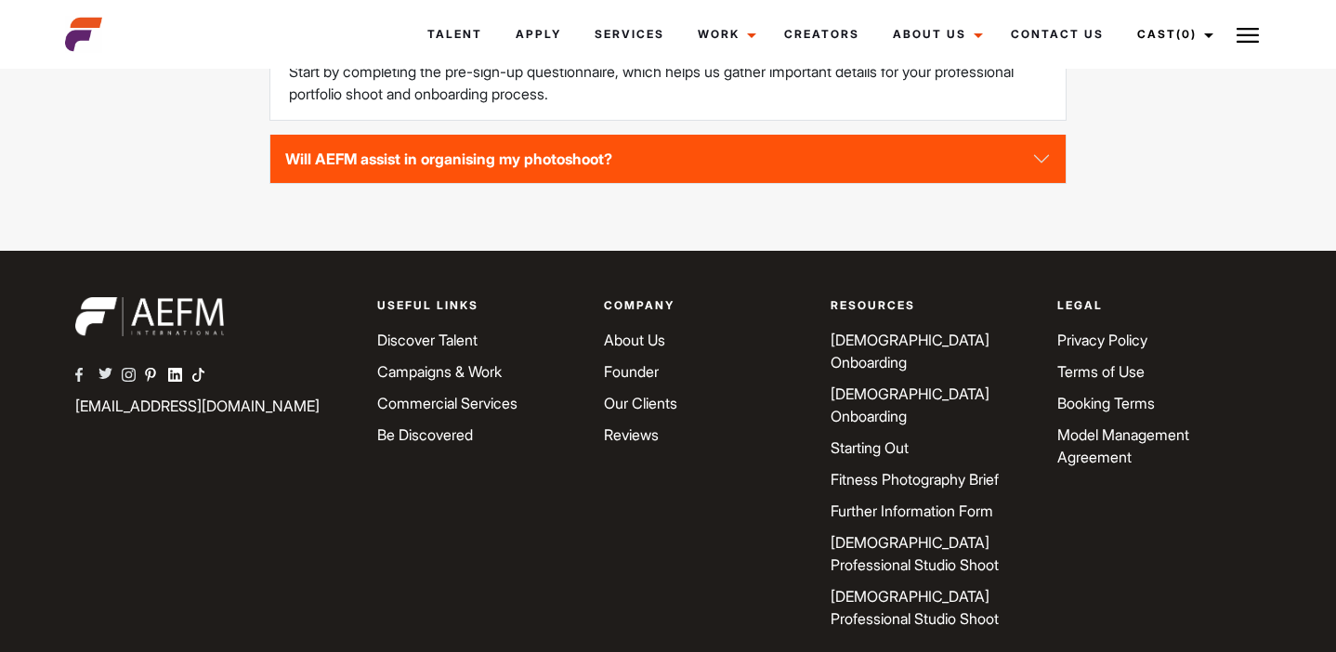
scroll to position [2281, 0]
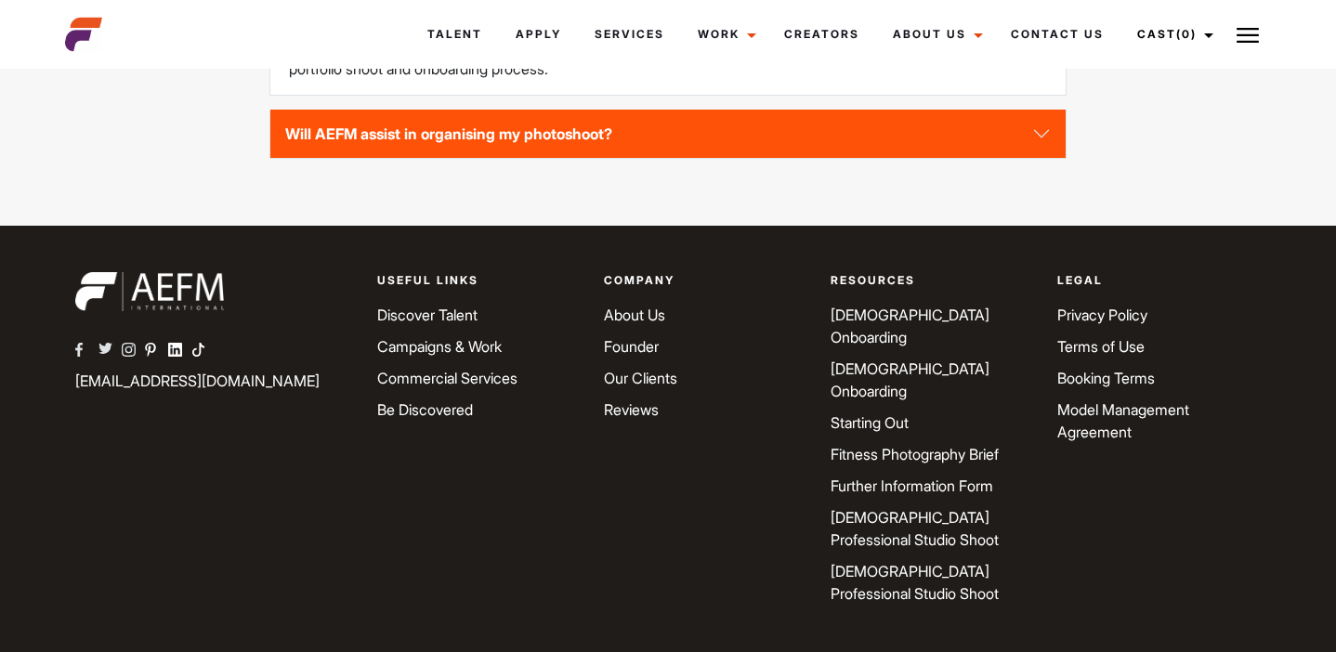
click at [865, 413] on link "Starting Out" at bounding box center [869, 422] width 78 height 19
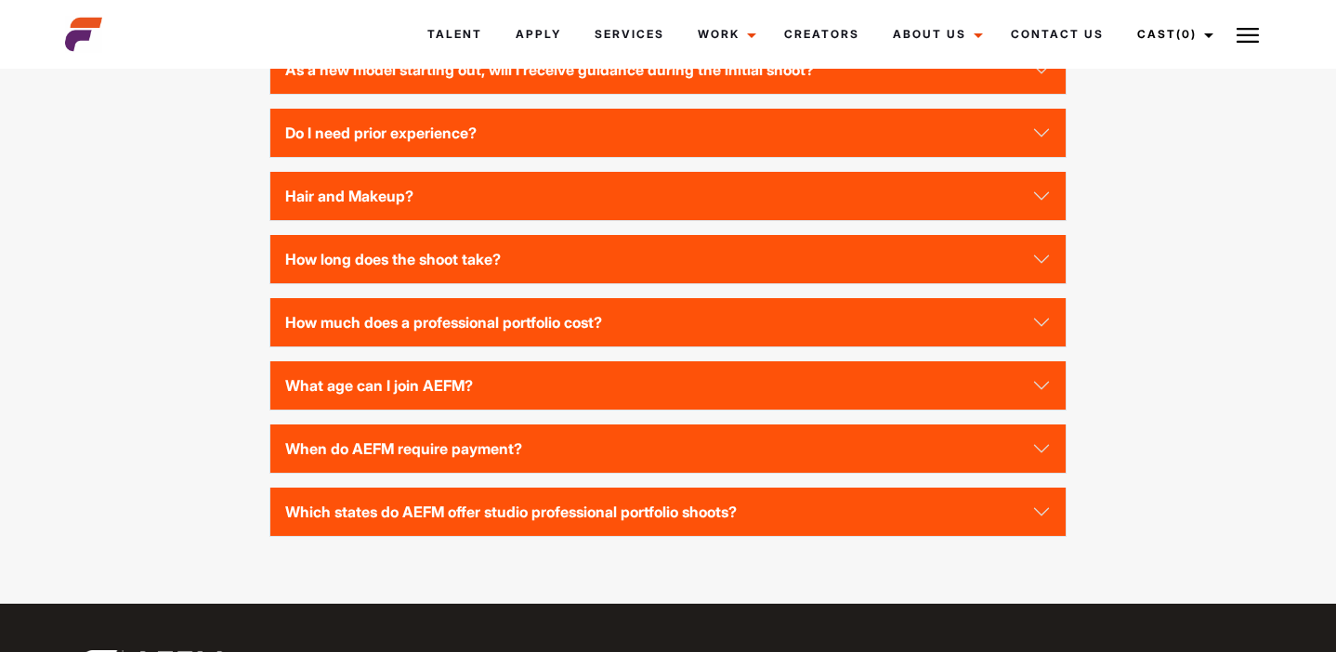
scroll to position [2621, 0]
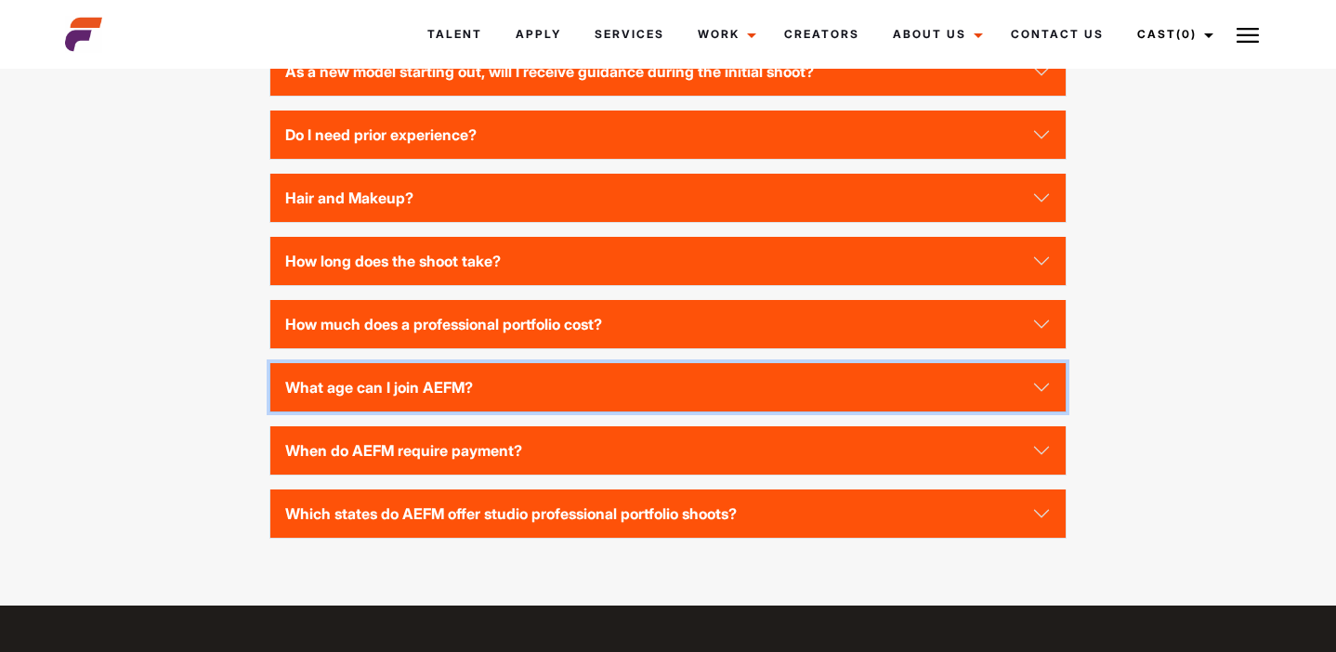
click at [332, 386] on button "What age can I join AEFM?" at bounding box center [667, 387] width 795 height 48
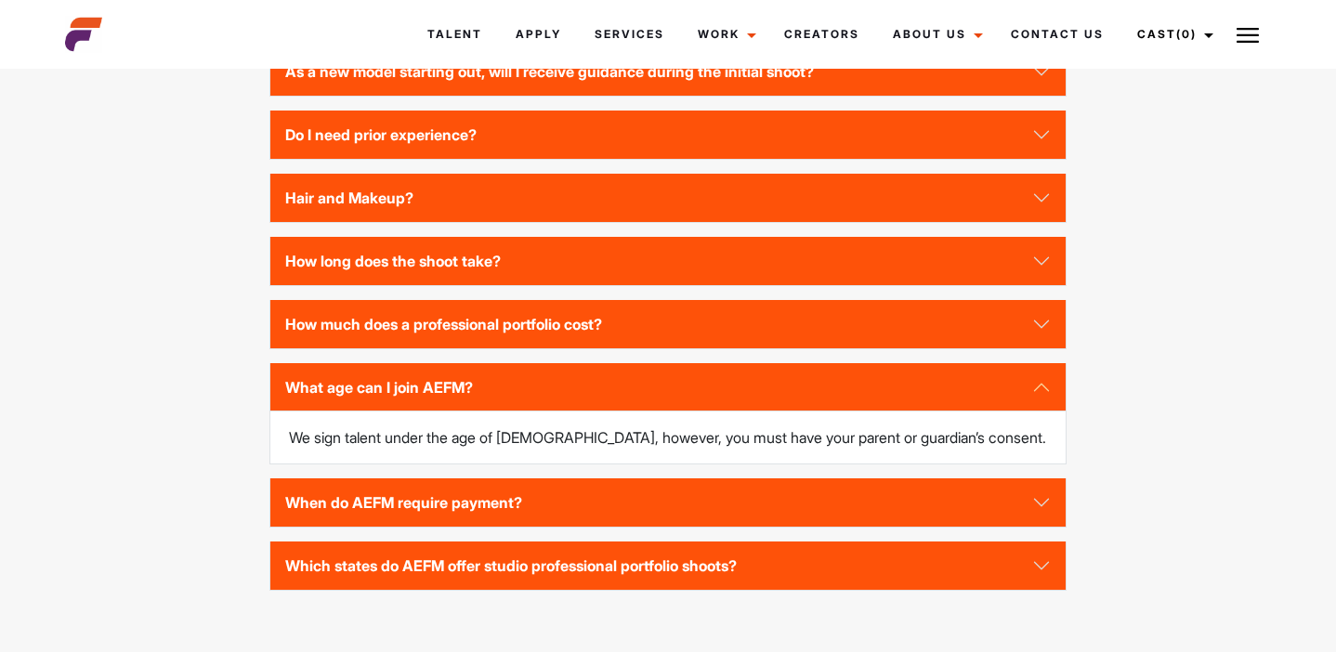
click at [219, 381] on div "Frequently Asked Questions Am I able to bring fitness accessories to my shoot? …" at bounding box center [668, 263] width 1229 height 700
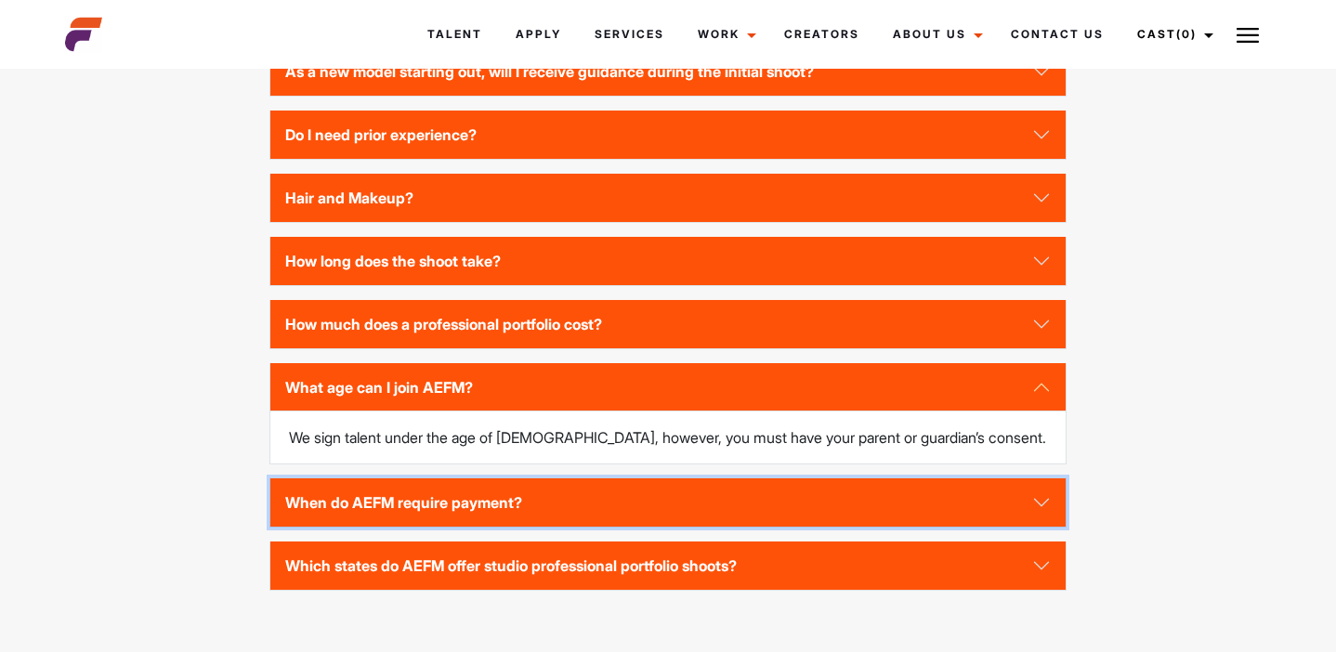
click at [356, 517] on button "When do AEFM require payment?" at bounding box center [667, 502] width 795 height 48
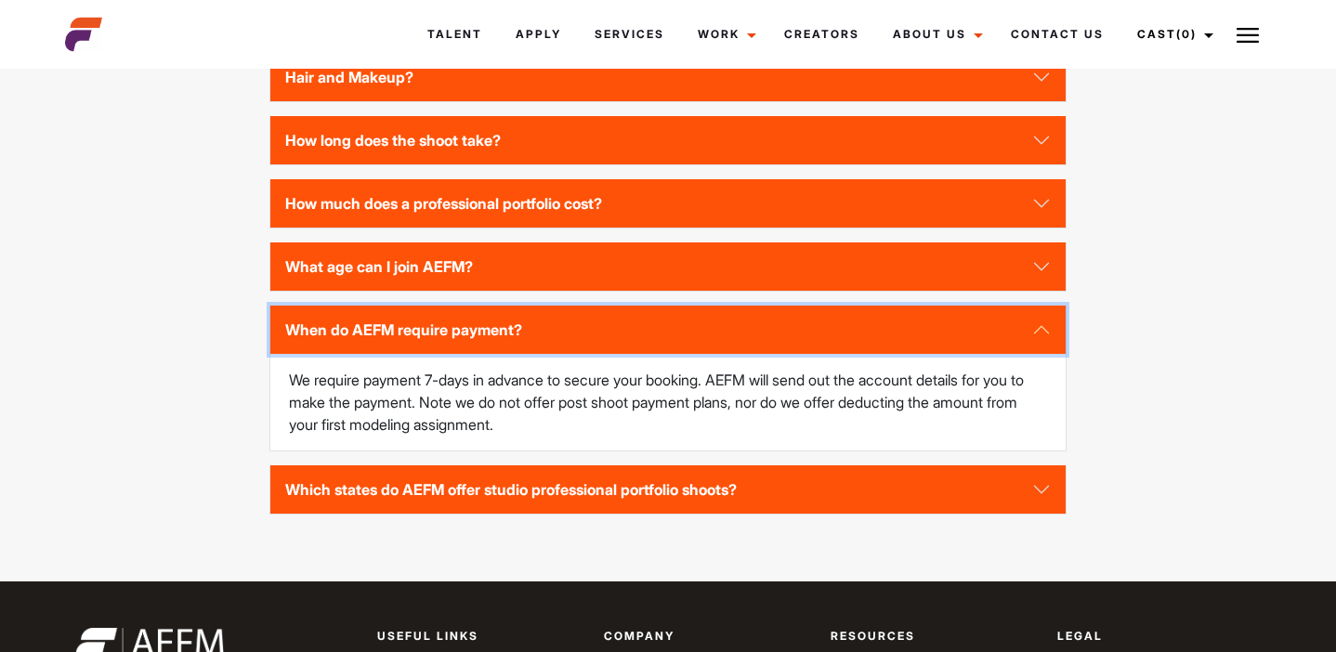
scroll to position [2739, 0]
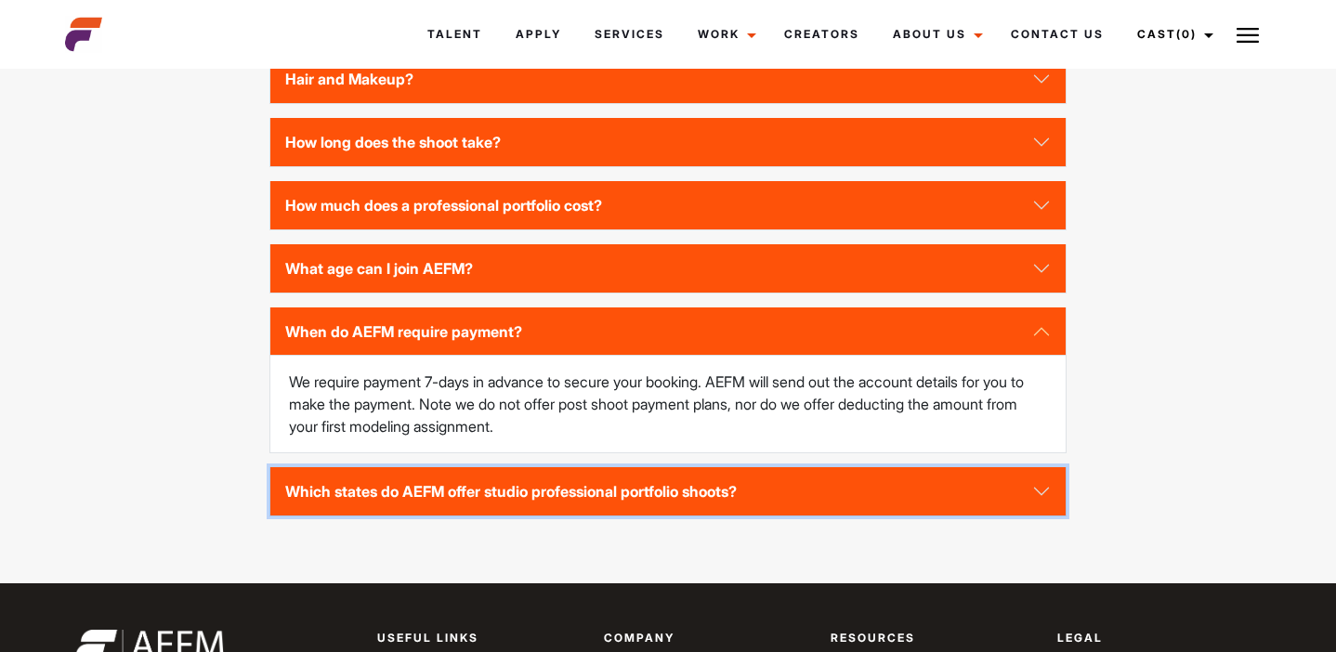
click at [294, 491] on button "Which states do AEFM offer studio professional portfolio shoots?" at bounding box center [667, 491] width 795 height 48
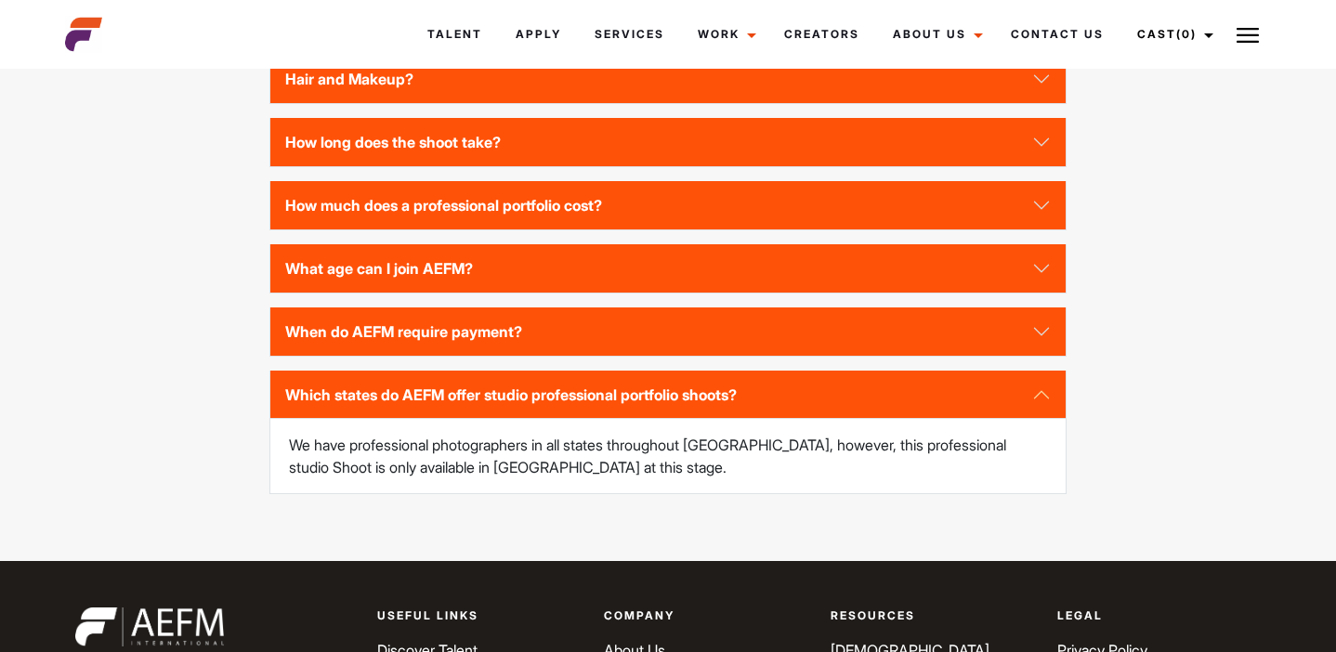
click at [243, 477] on div "Frequently Asked Questions Am I able to bring fitness accessories to my shoot? …" at bounding box center [668, 155] width 1229 height 723
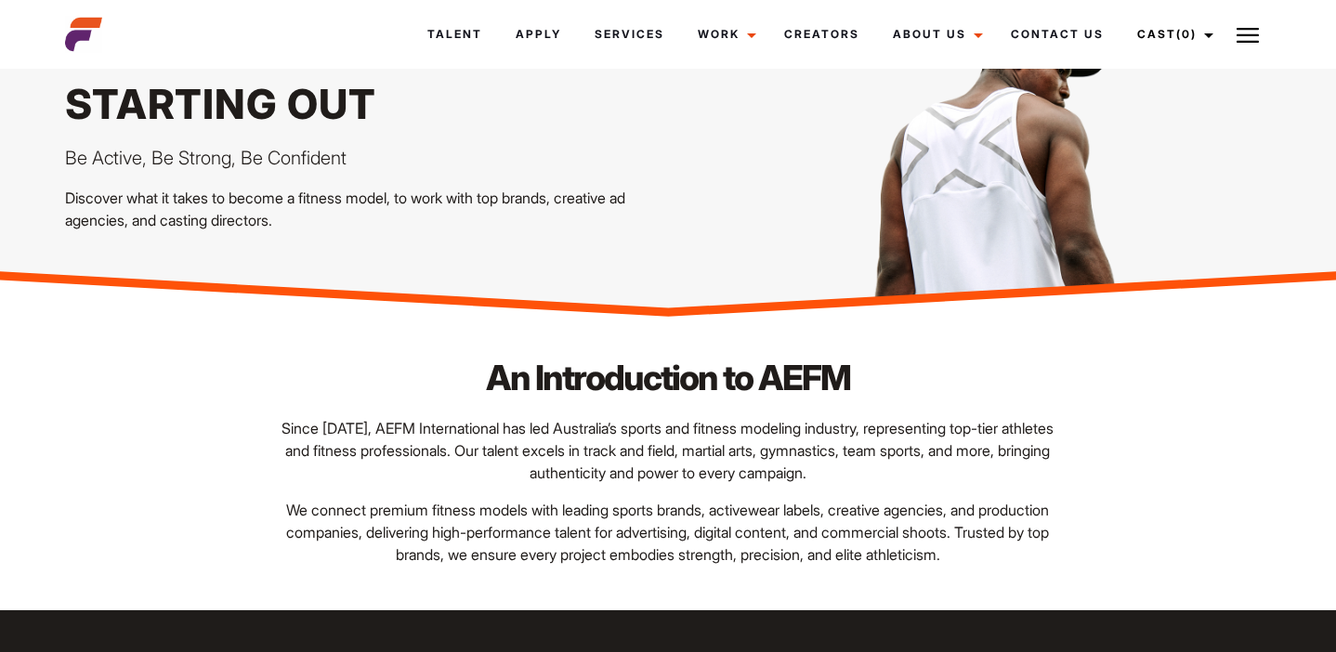
scroll to position [0, 0]
